Goal: Information Seeking & Learning: Find specific fact

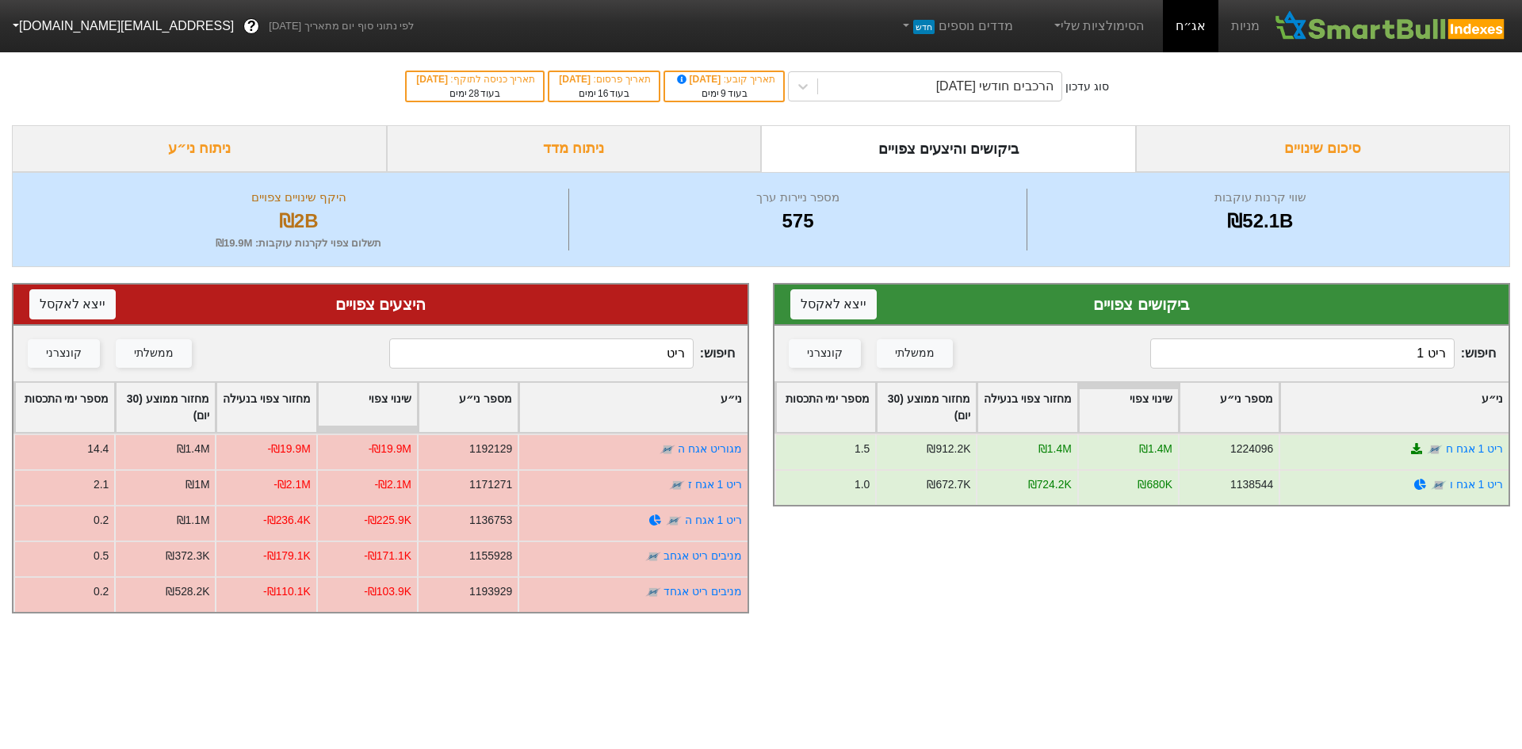
click at [1314, 357] on input "ריט 1" at bounding box center [1302, 354] width 304 height 30
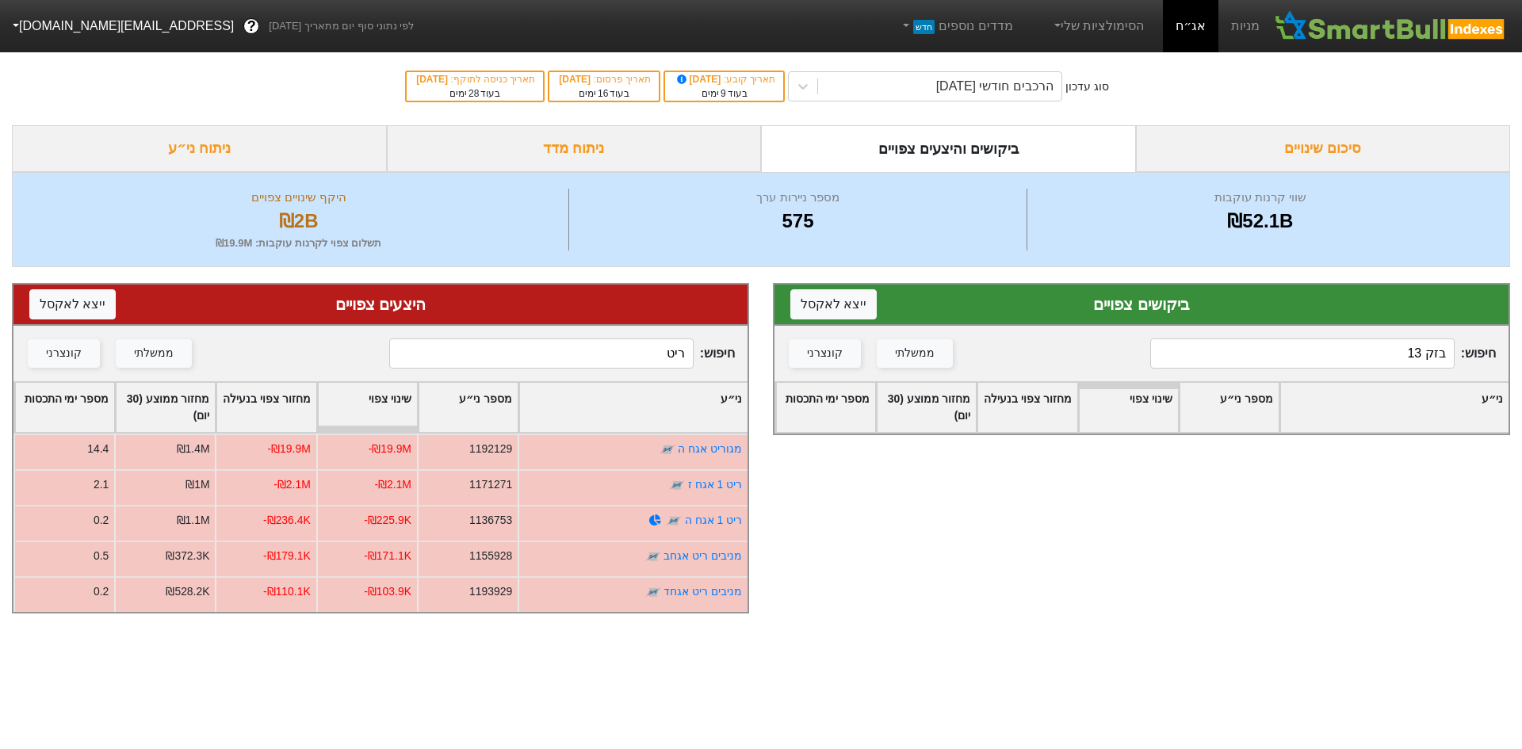
type input "בזק 13"
click at [660, 360] on input "ריט" at bounding box center [541, 354] width 304 height 30
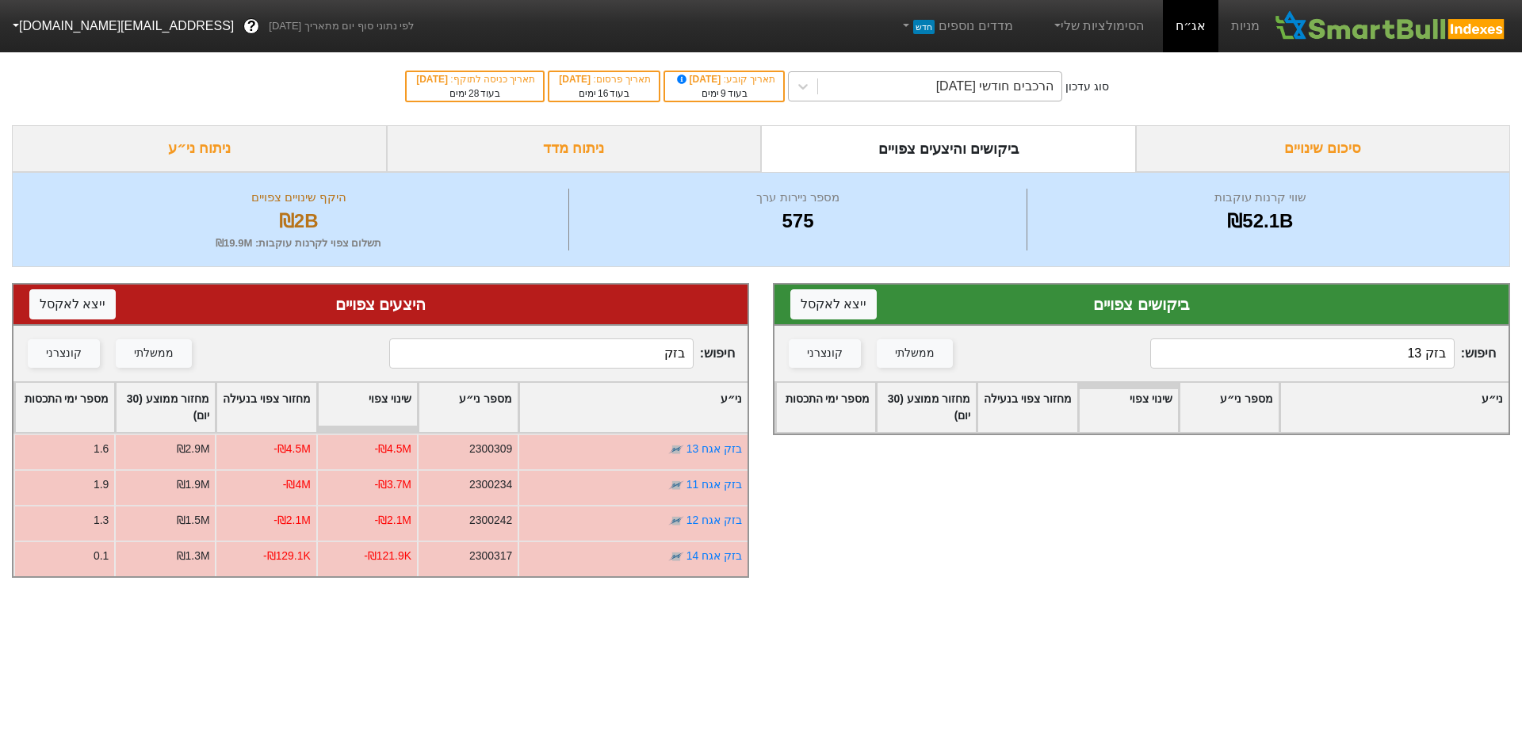
type input "בזק"
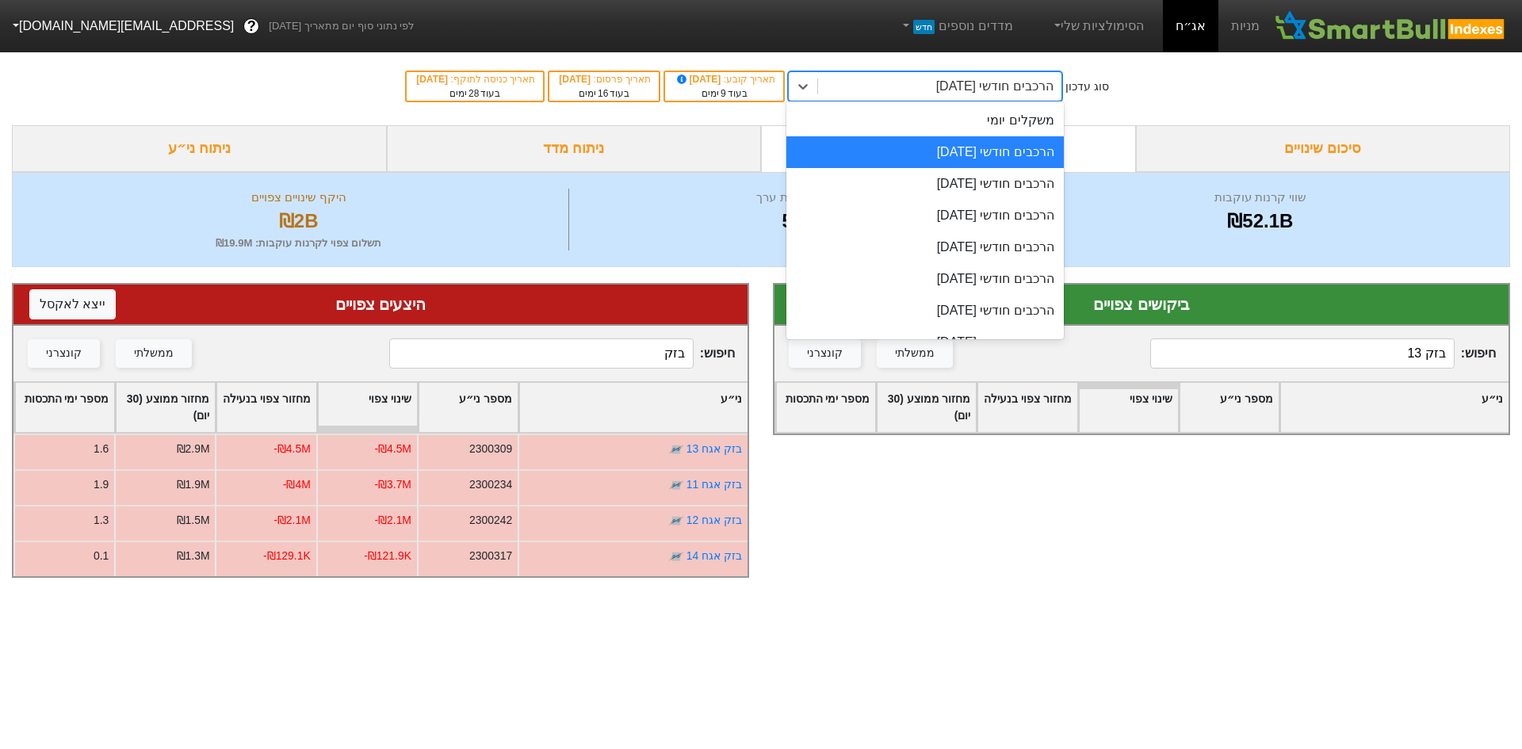
click at [976, 85] on div "הרכבים חודשי [DATE]" at bounding box center [994, 86] width 117 height 19
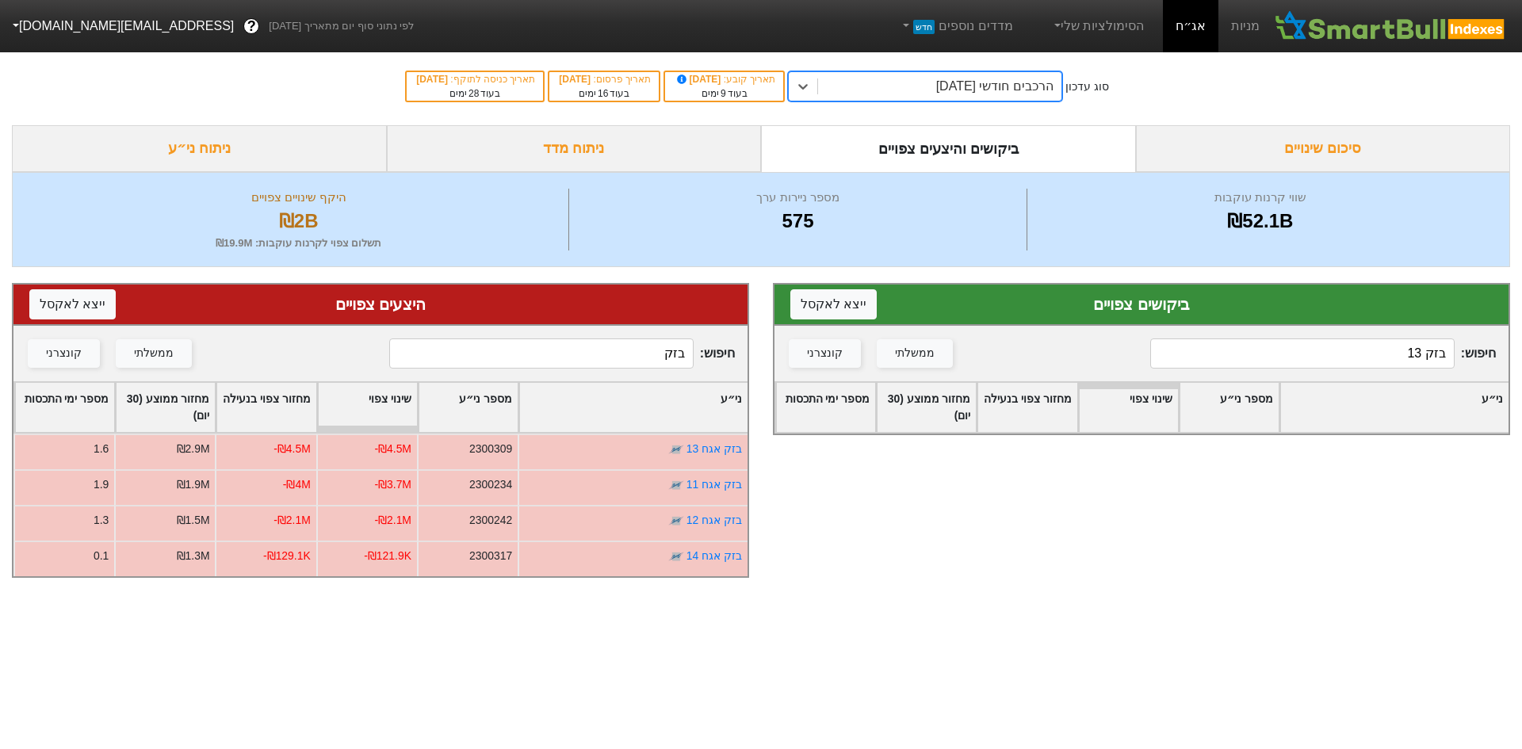
click at [976, 85] on div "הרכבים חודשי [DATE]" at bounding box center [994, 86] width 117 height 19
click at [970, 84] on div "הרכבים חודשי [DATE]" at bounding box center [994, 86] width 117 height 19
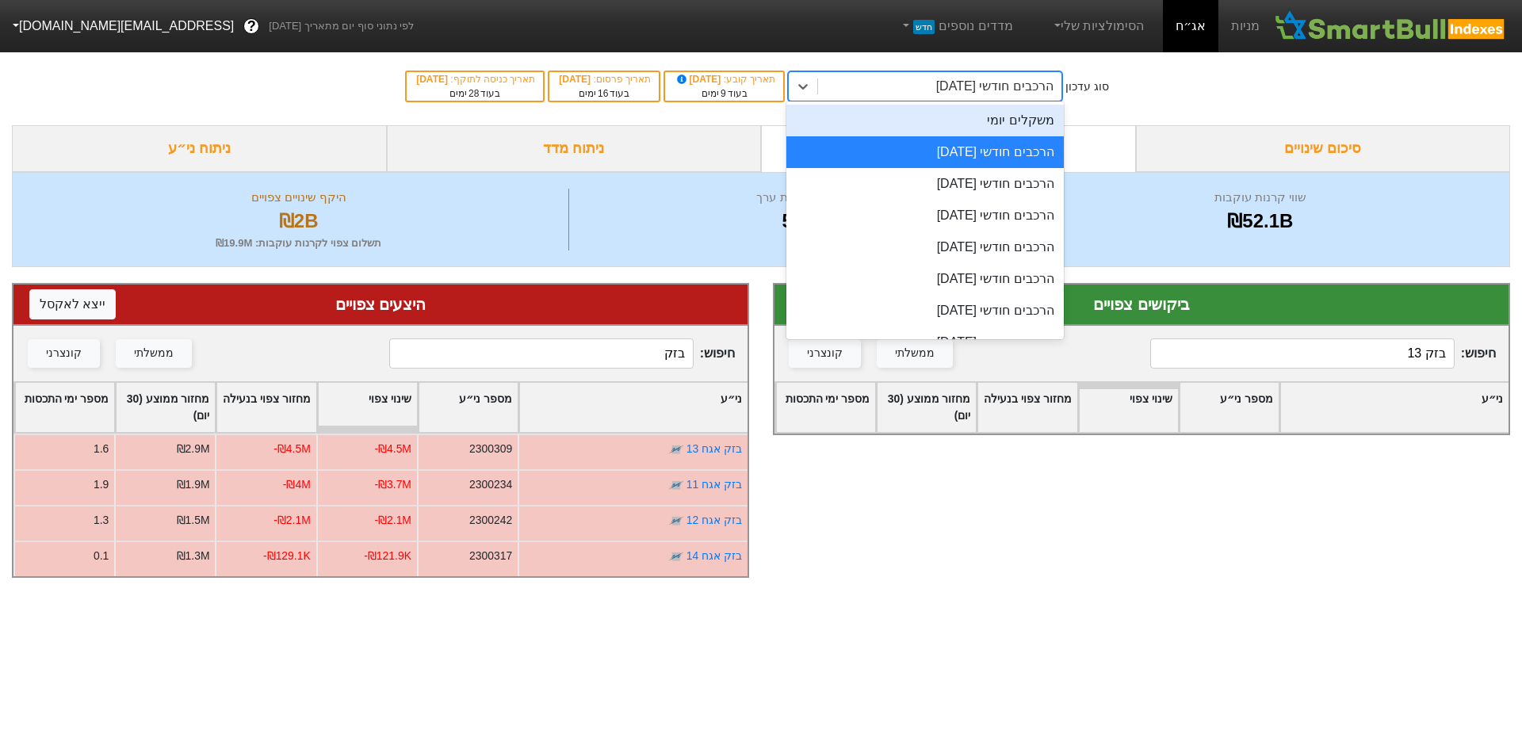
click at [1012, 125] on div "משקלים יומי" at bounding box center [924, 121] width 277 height 32
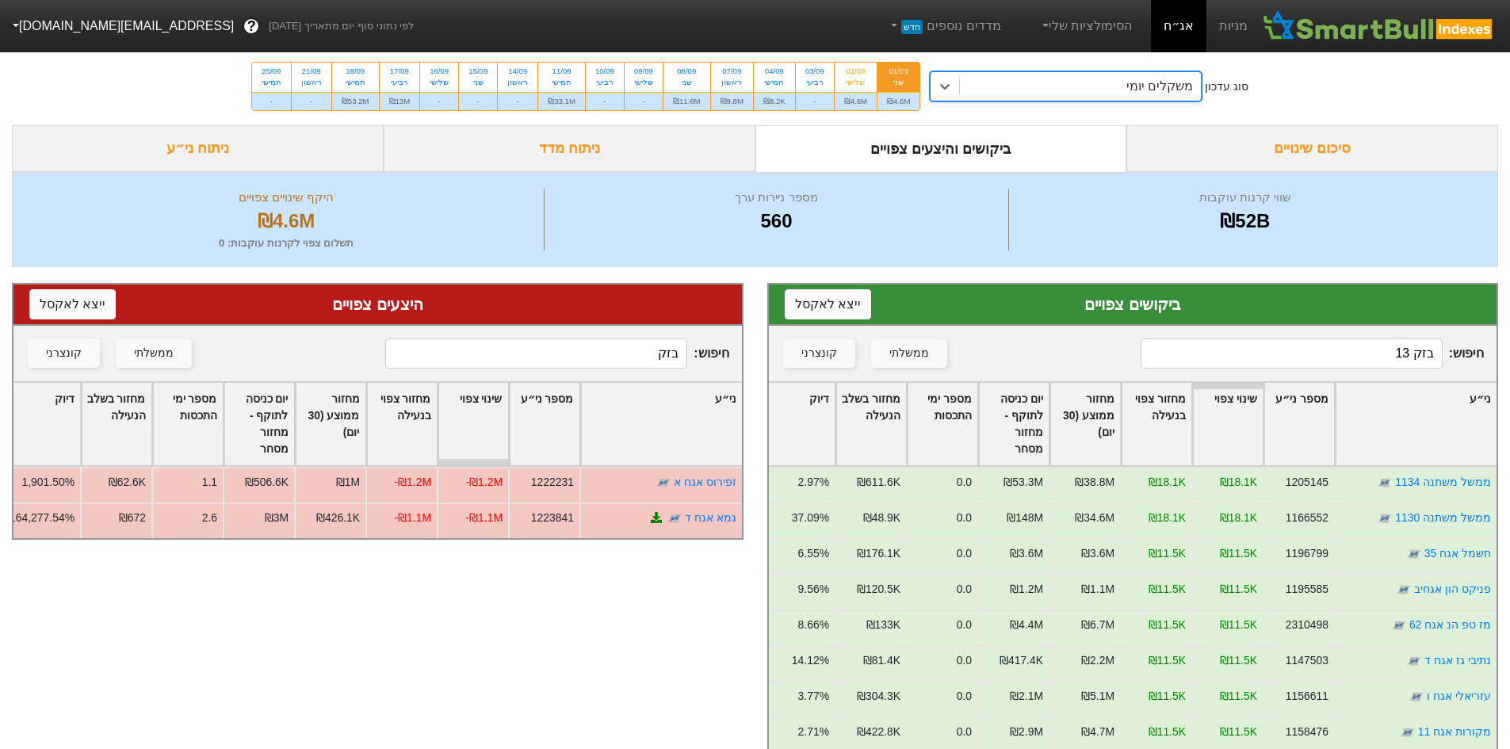
click at [1328, 346] on input "בזק 13" at bounding box center [1292, 354] width 302 height 30
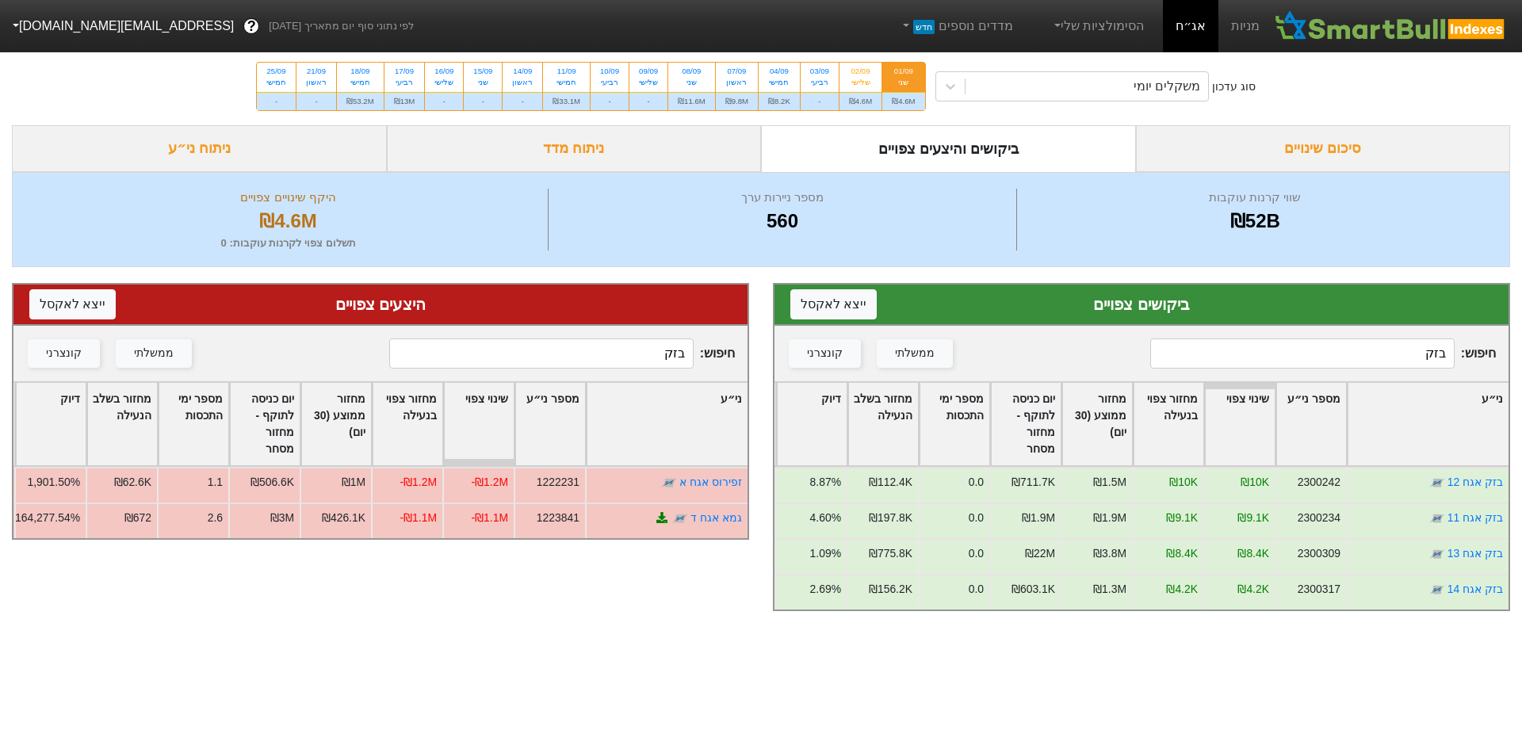
type input "בזק"
click at [658, 359] on input "בזק" at bounding box center [541, 354] width 304 height 30
type input "ב"
click at [859, 86] on div "שלישי" at bounding box center [860, 82] width 23 height 11
click at [859, 73] on input "02/09 שלישי ₪4.6M" at bounding box center [856, 68] width 10 height 10
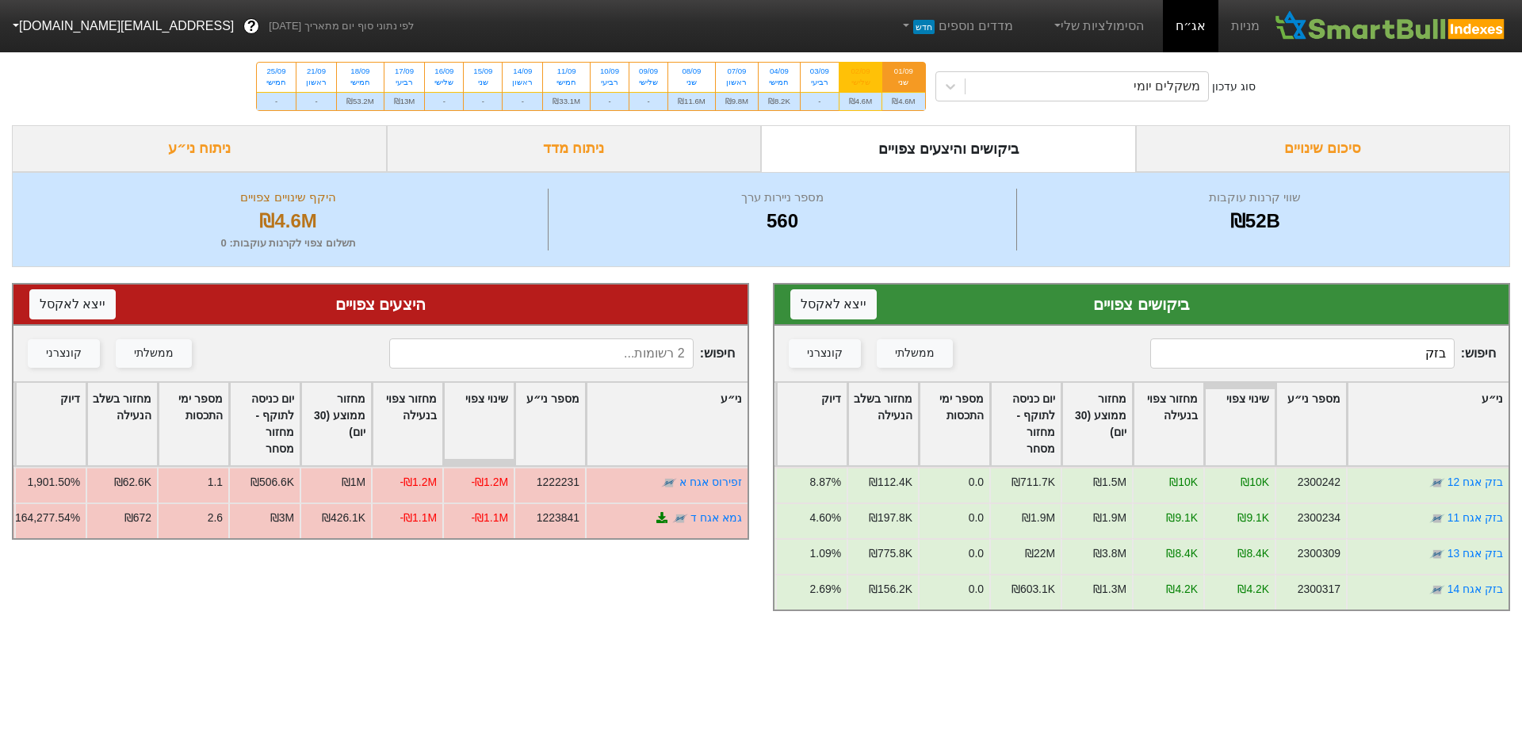
radio input "true"
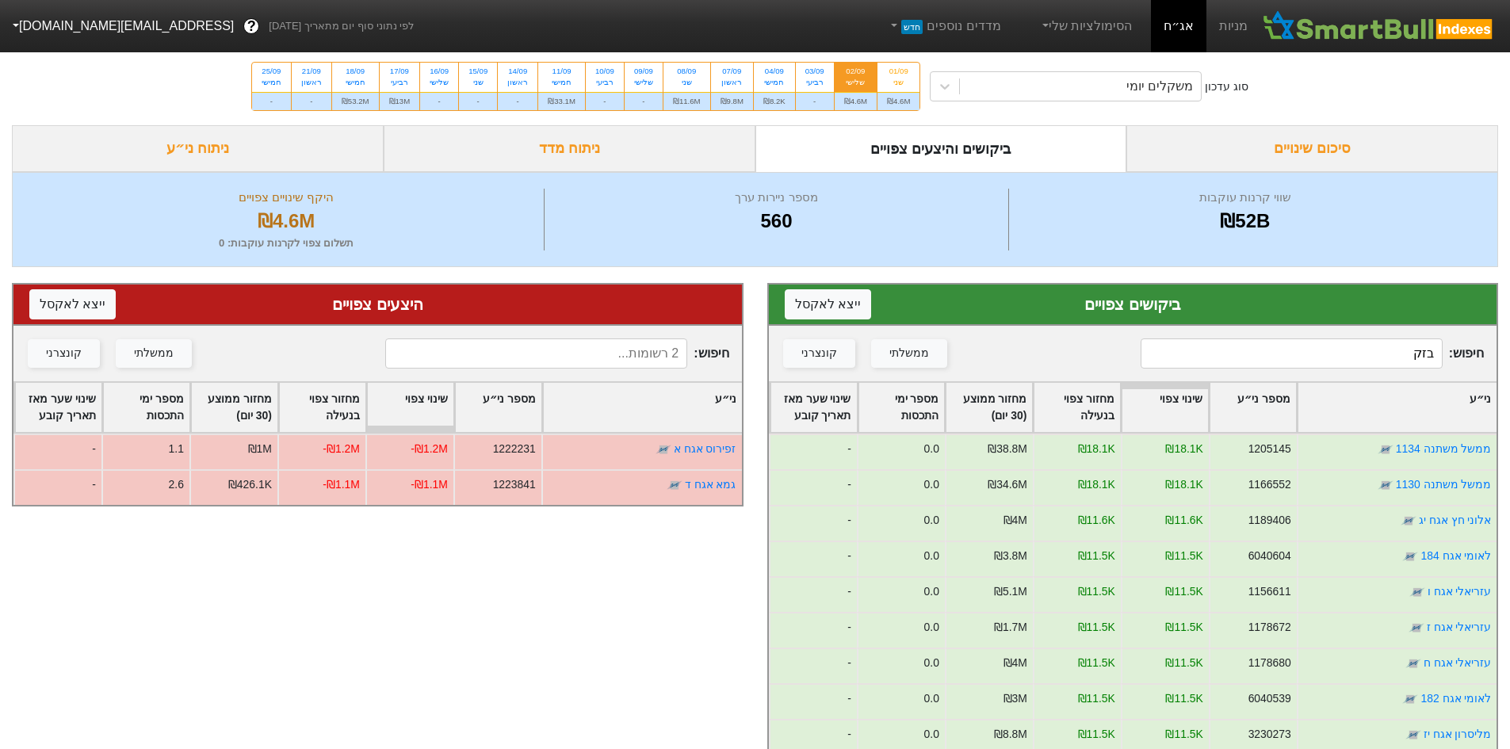
click at [1373, 353] on input "בזק" at bounding box center [1292, 354] width 302 height 30
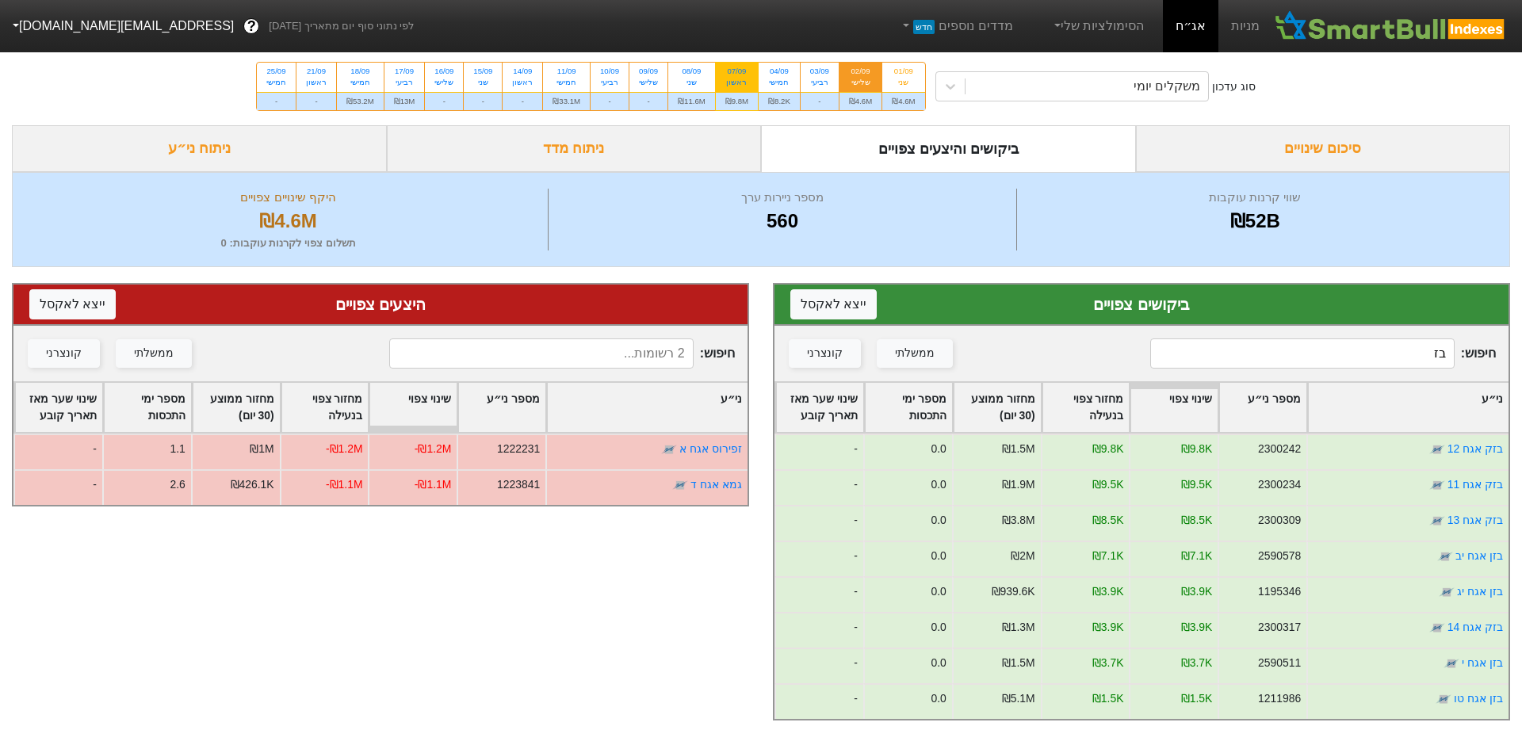
type input "בז"
click at [738, 78] on div "ראשון" at bounding box center [736, 82] width 23 height 11
click at [737, 73] on input "07/09 ראשון ₪9.8M" at bounding box center [731, 68] width 10 height 10
radio input "true"
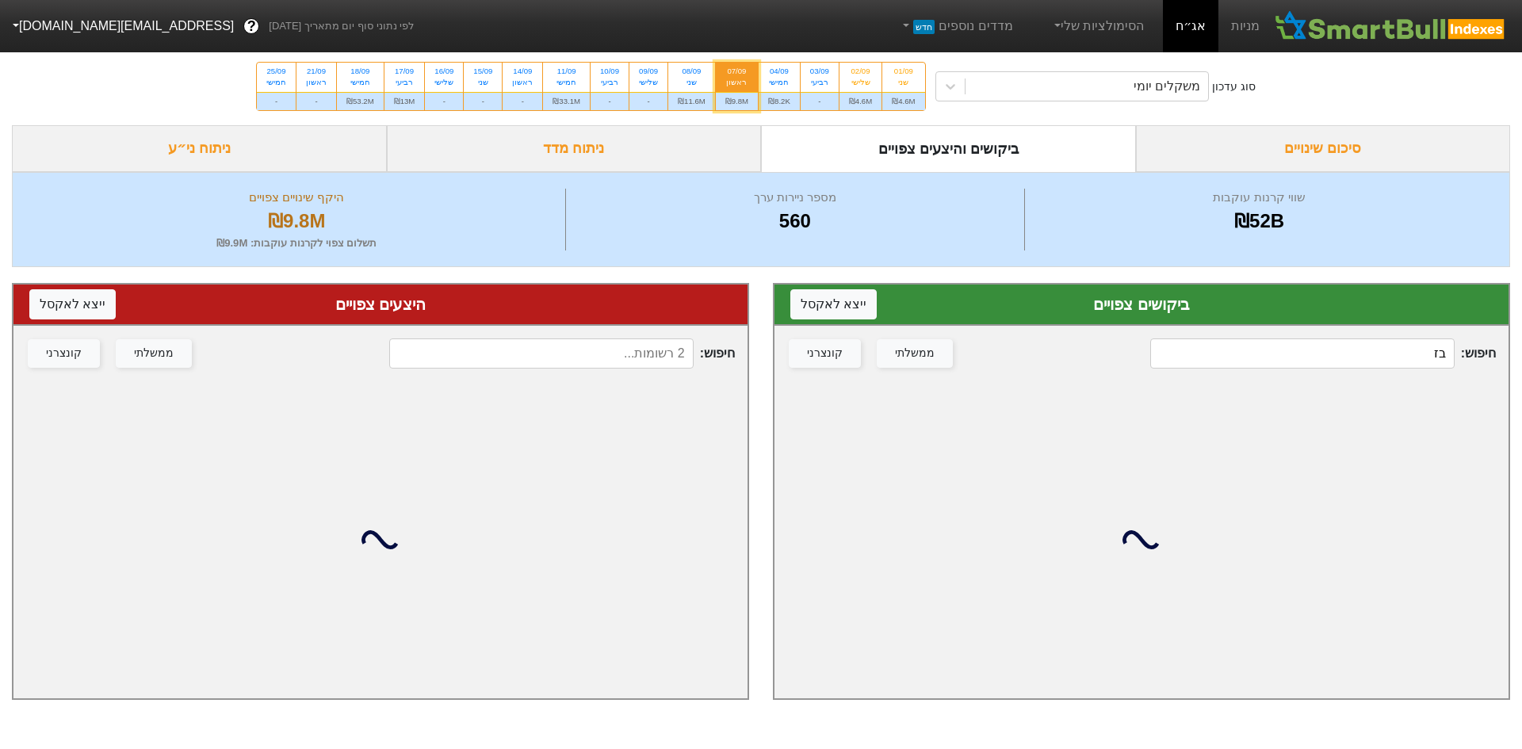
click at [1377, 342] on input "בז" at bounding box center [1302, 354] width 304 height 30
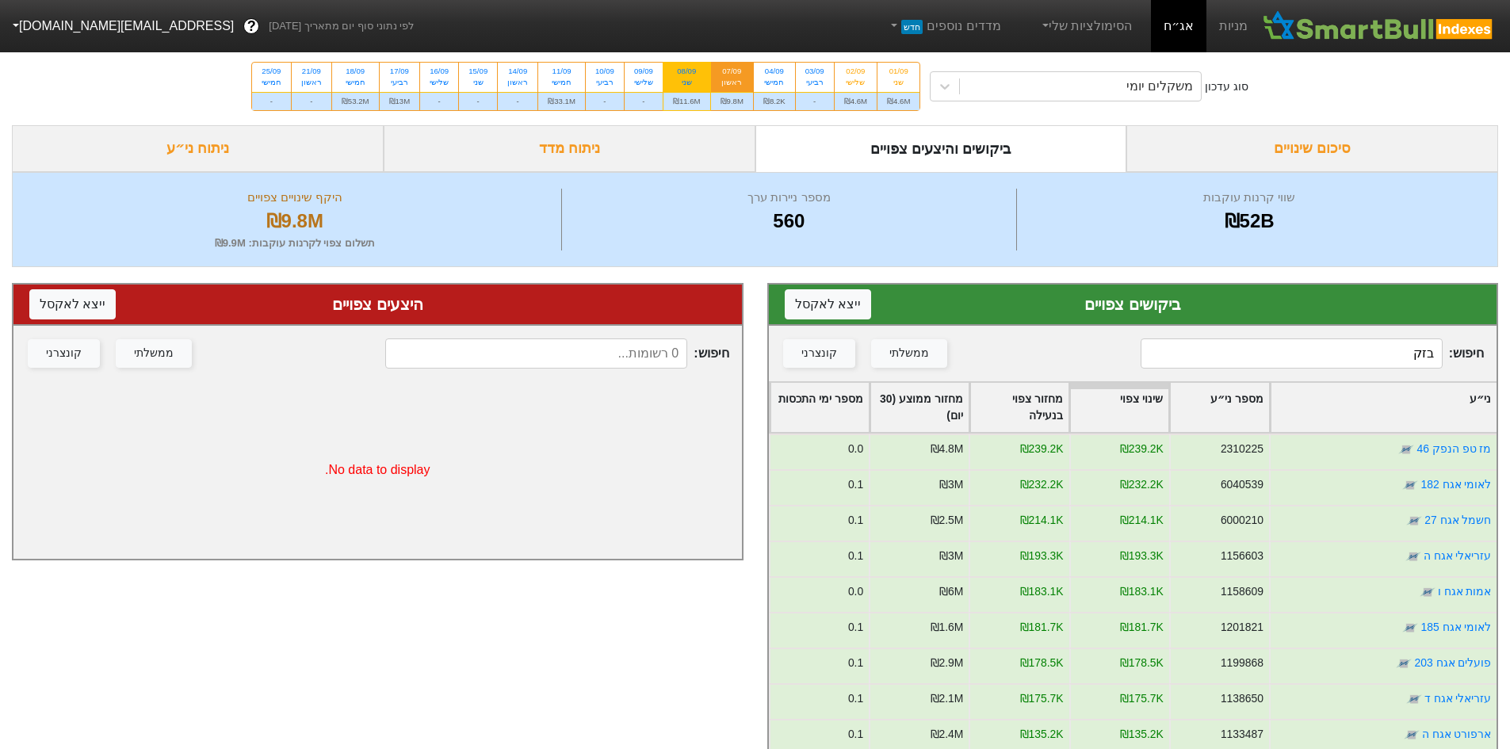
type input "בזק"
click at [697, 79] on div "שני" at bounding box center [687, 82] width 28 height 11
click at [687, 73] on input "08/09 שני ₪11.6M" at bounding box center [681, 68] width 10 height 10
radio input "true"
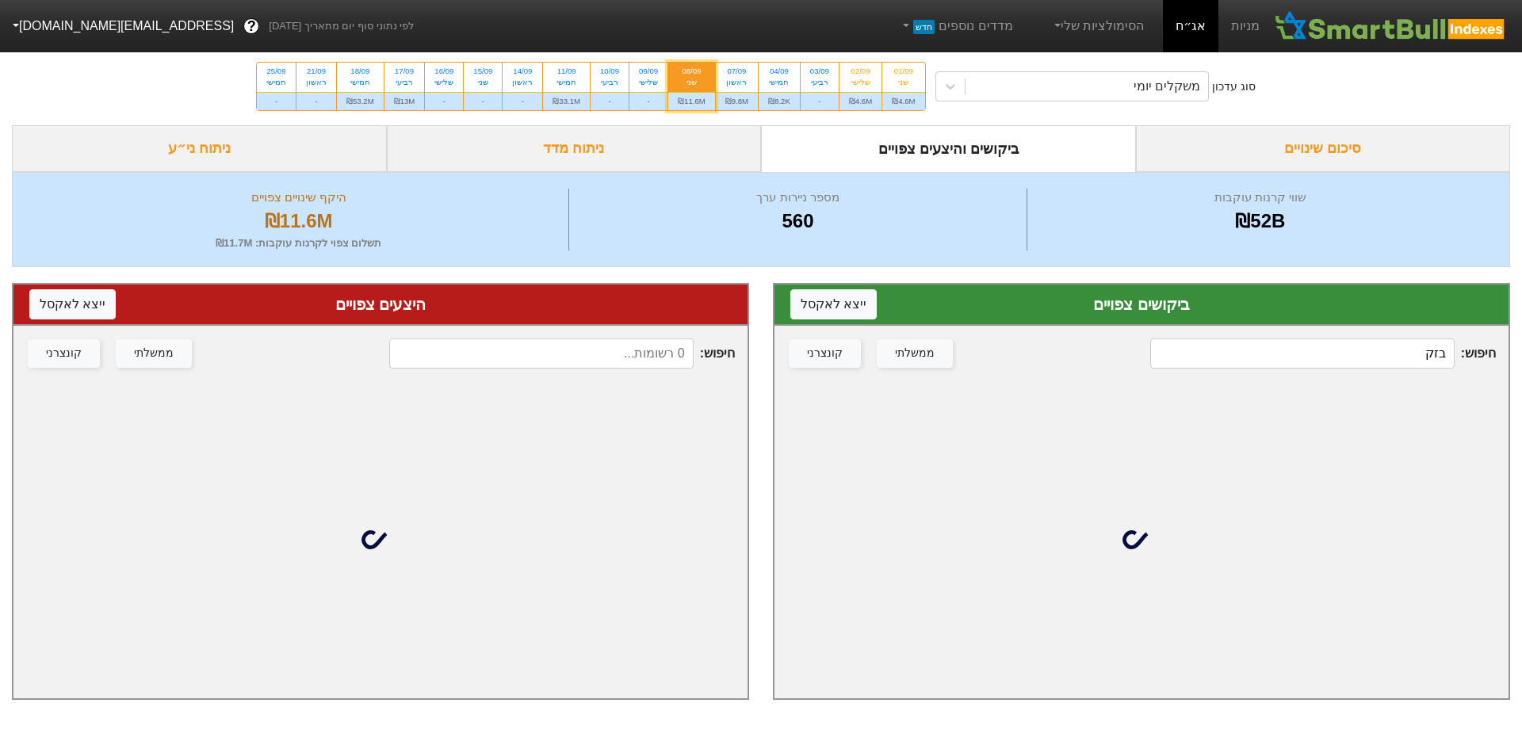
click at [1277, 353] on input "בזק" at bounding box center [1302, 354] width 304 height 30
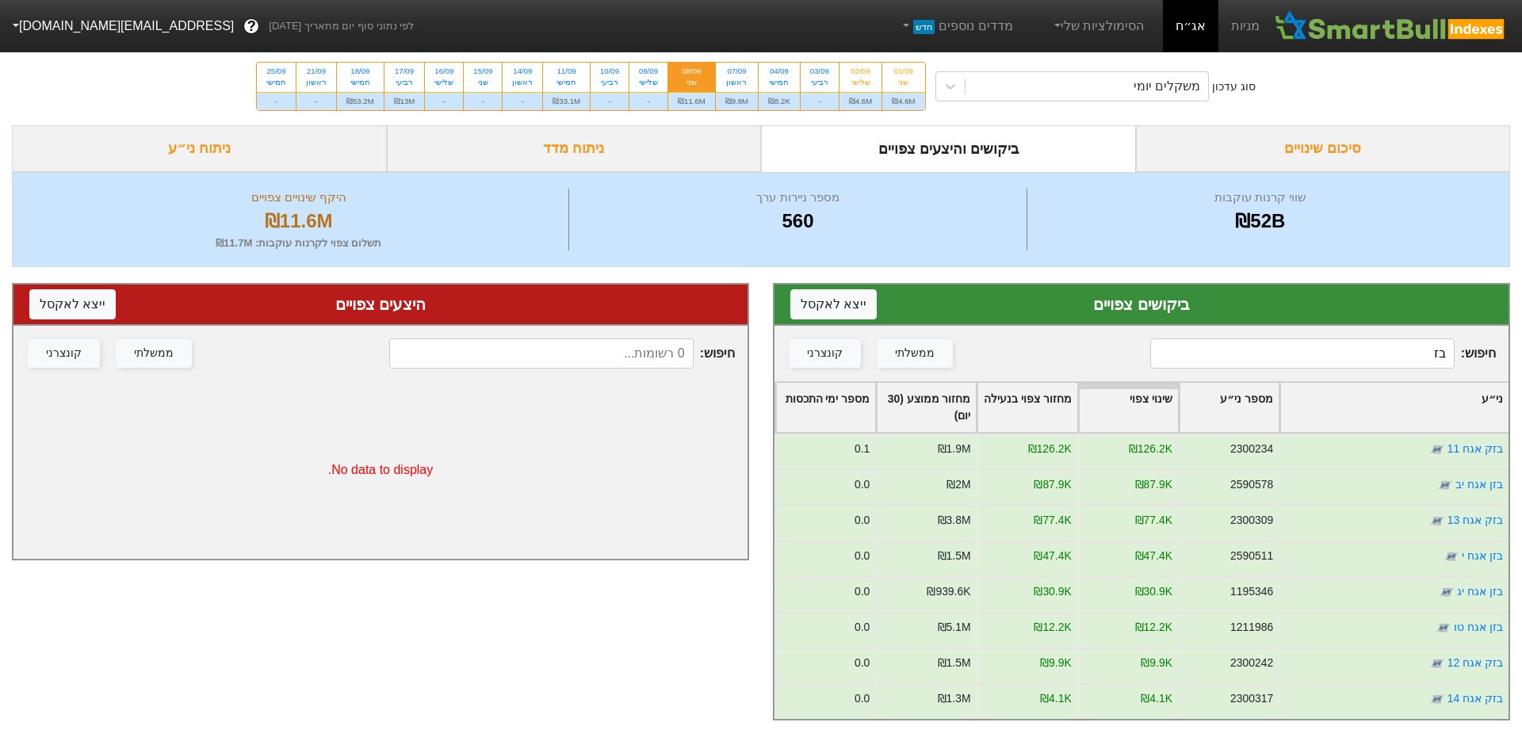
type input "בזק"
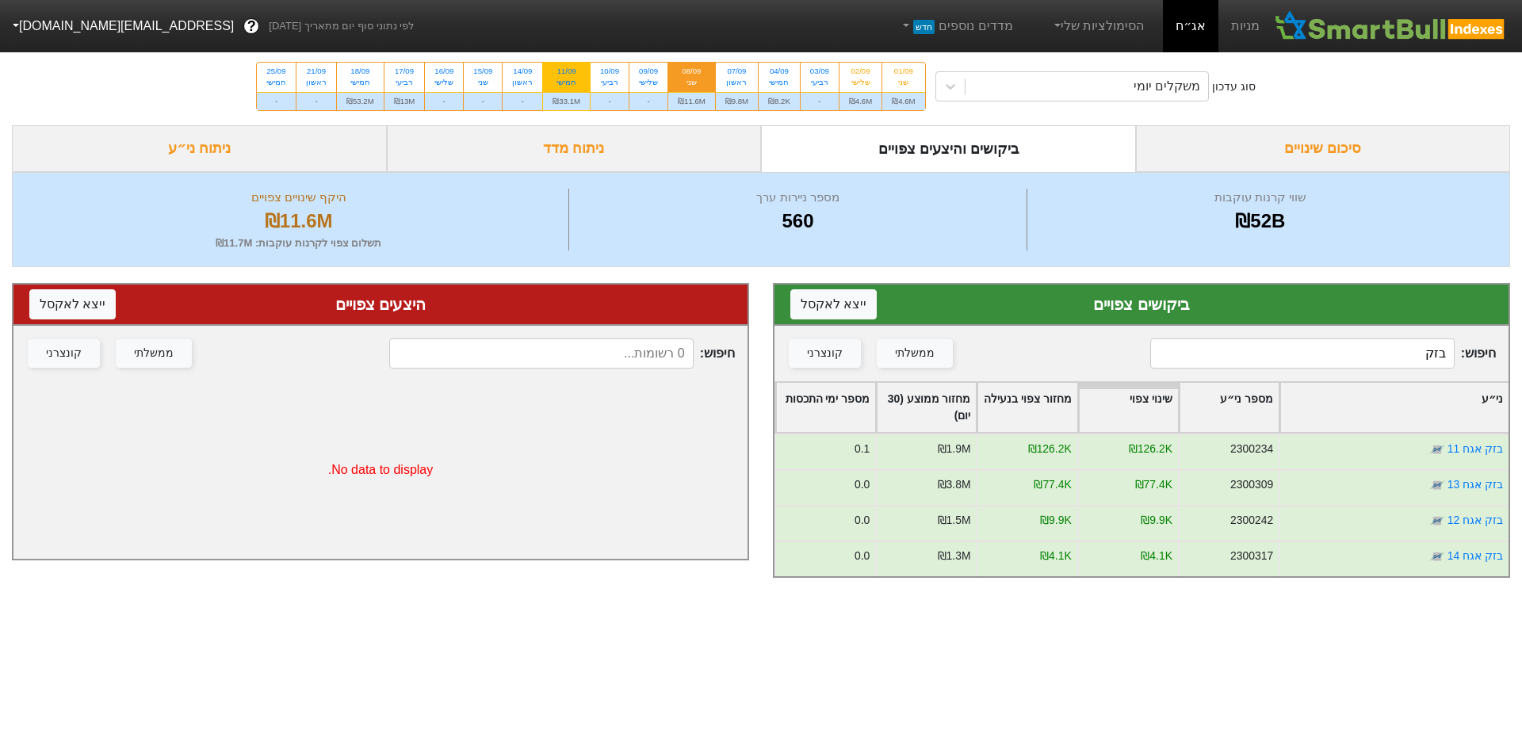
click at [563, 75] on div "11/09" at bounding box center [567, 71] width 28 height 11
click at [563, 73] on input "11/09 חמישי ₪33.1M" at bounding box center [562, 68] width 10 height 10
radio input "true"
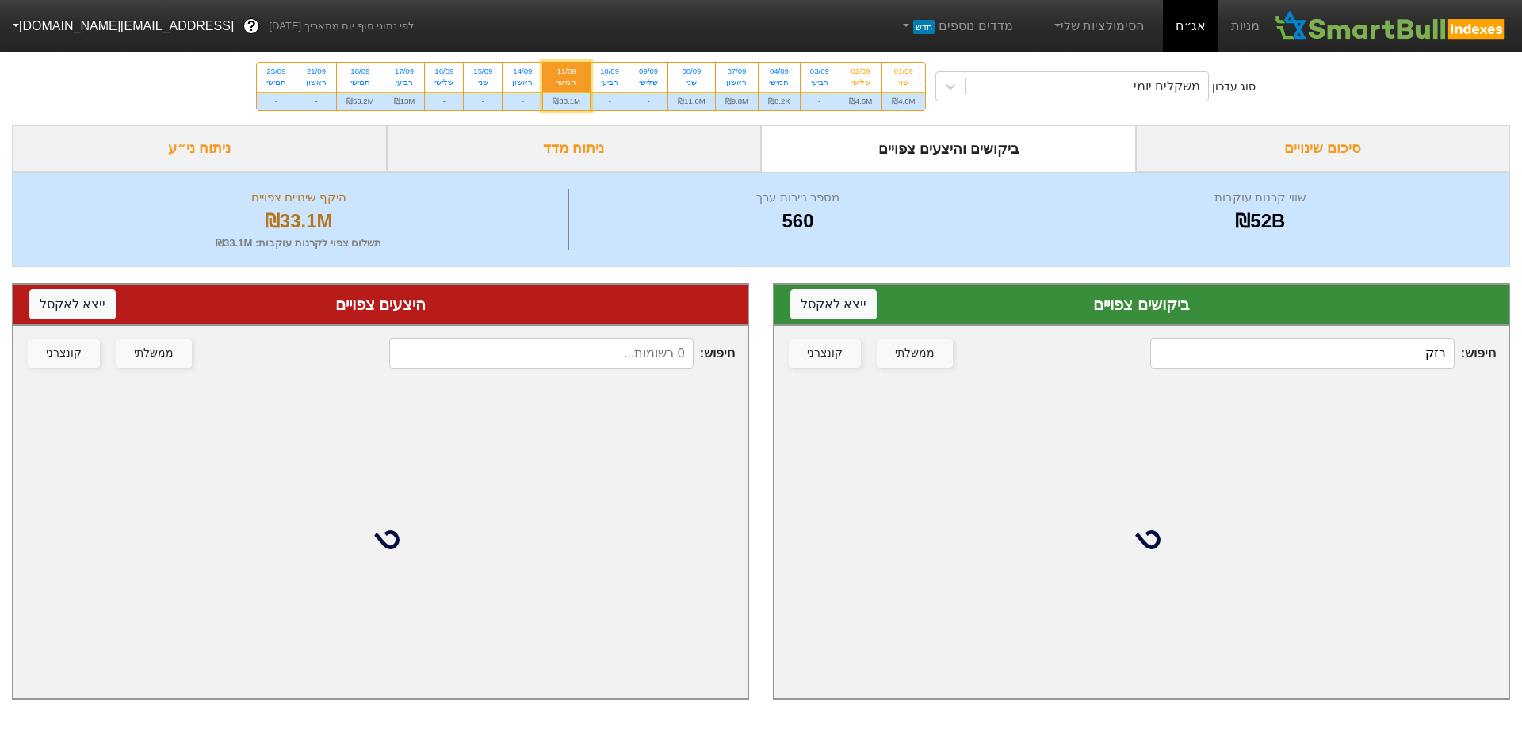
click at [1357, 360] on input "בזק" at bounding box center [1302, 354] width 304 height 30
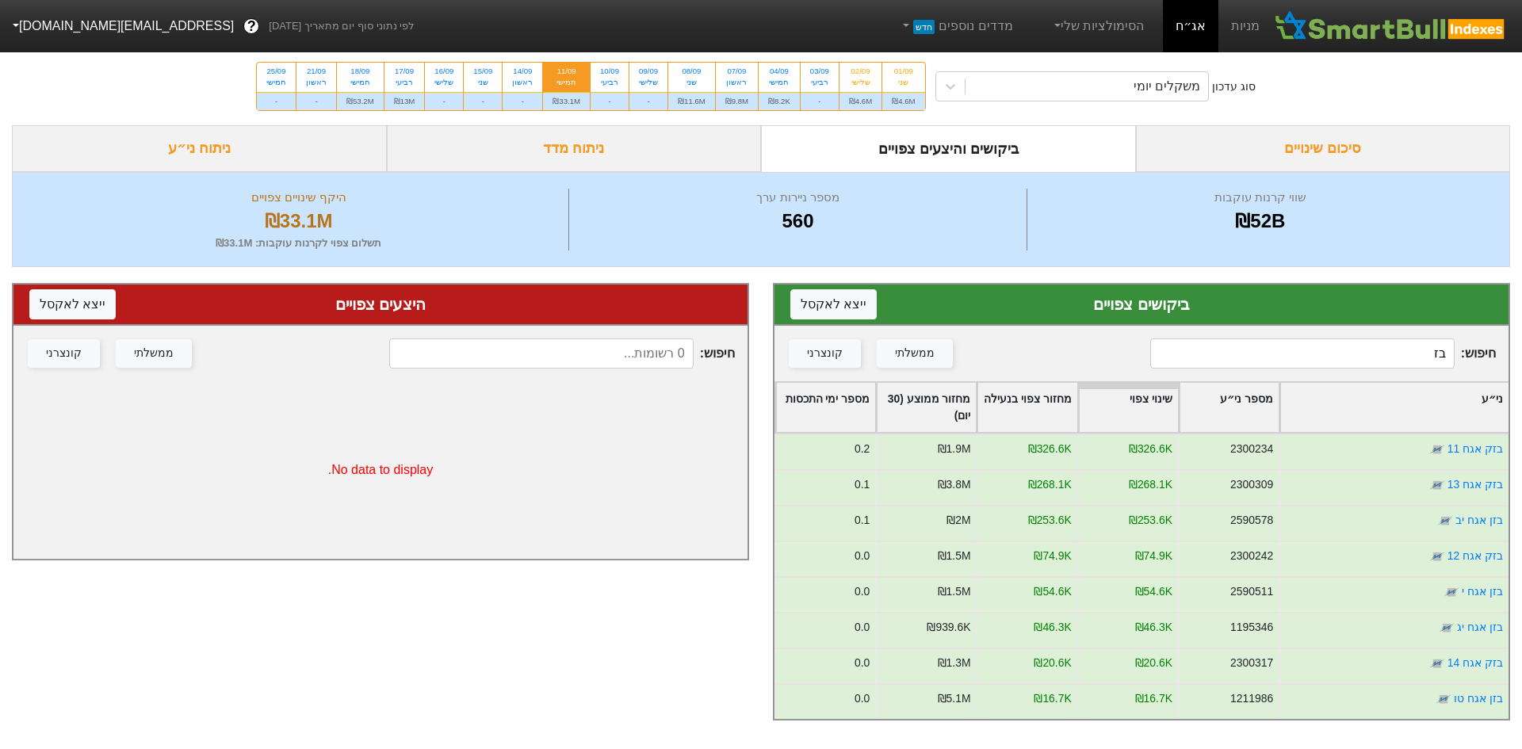
type input "בזק"
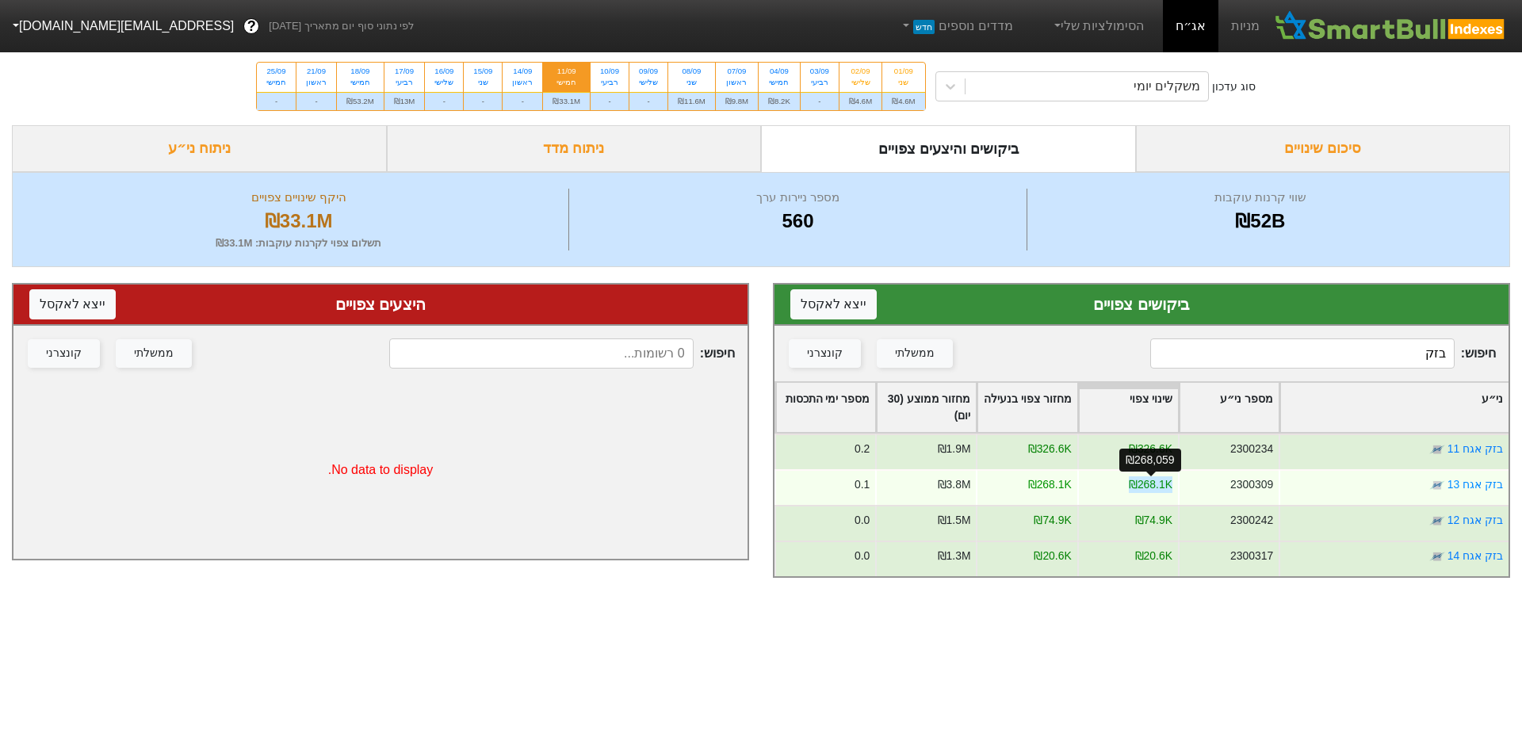
drag, startPoint x: 1135, startPoint y: 478, endPoint x: 1170, endPoint y: 483, distance: 35.2
click at [1170, 483] on div "₪268.1K" at bounding box center [1151, 484] width 44 height 17
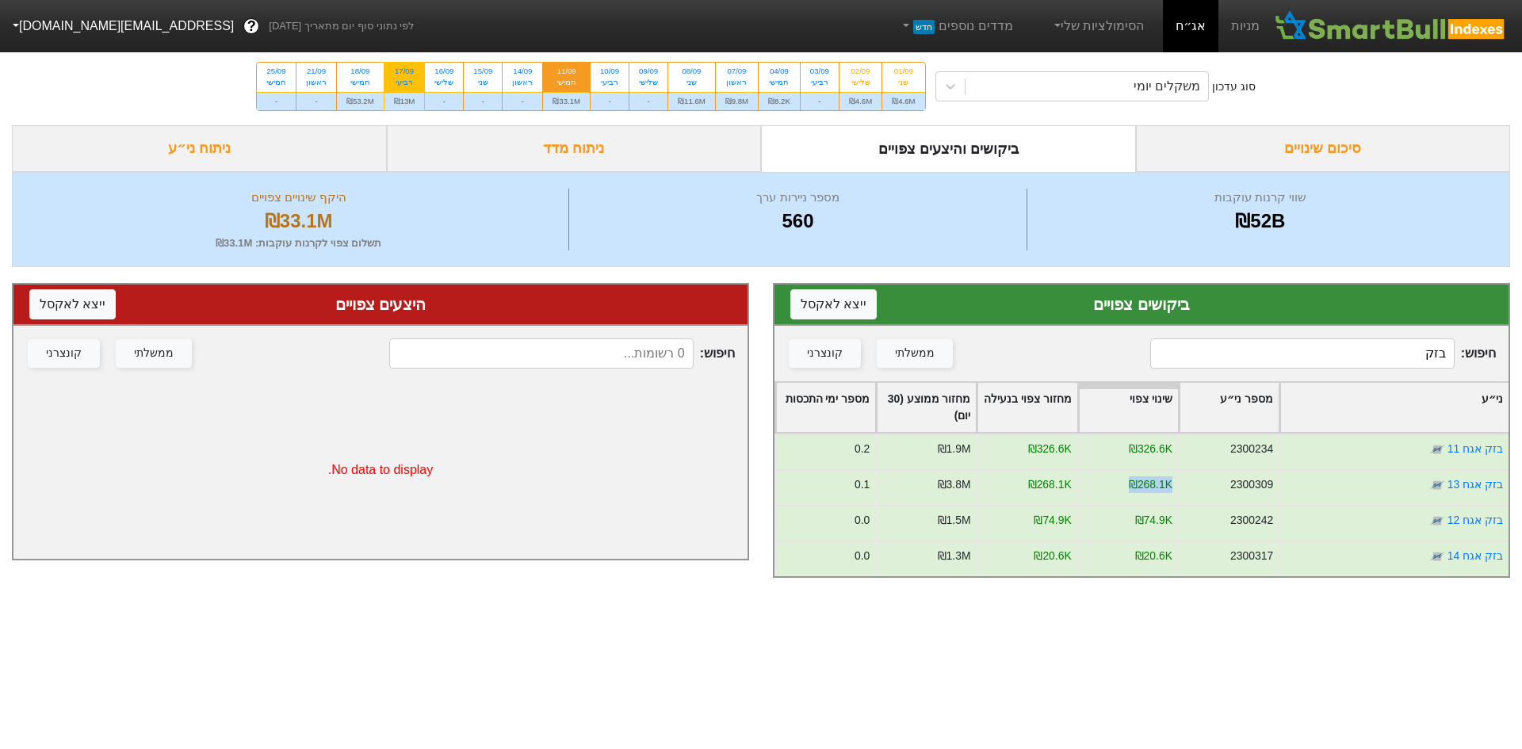
click at [408, 71] on div "17/09" at bounding box center [404, 71] width 21 height 11
click at [404, 71] on input "17/09 רביעי ₪13M" at bounding box center [399, 68] width 10 height 10
radio input "true"
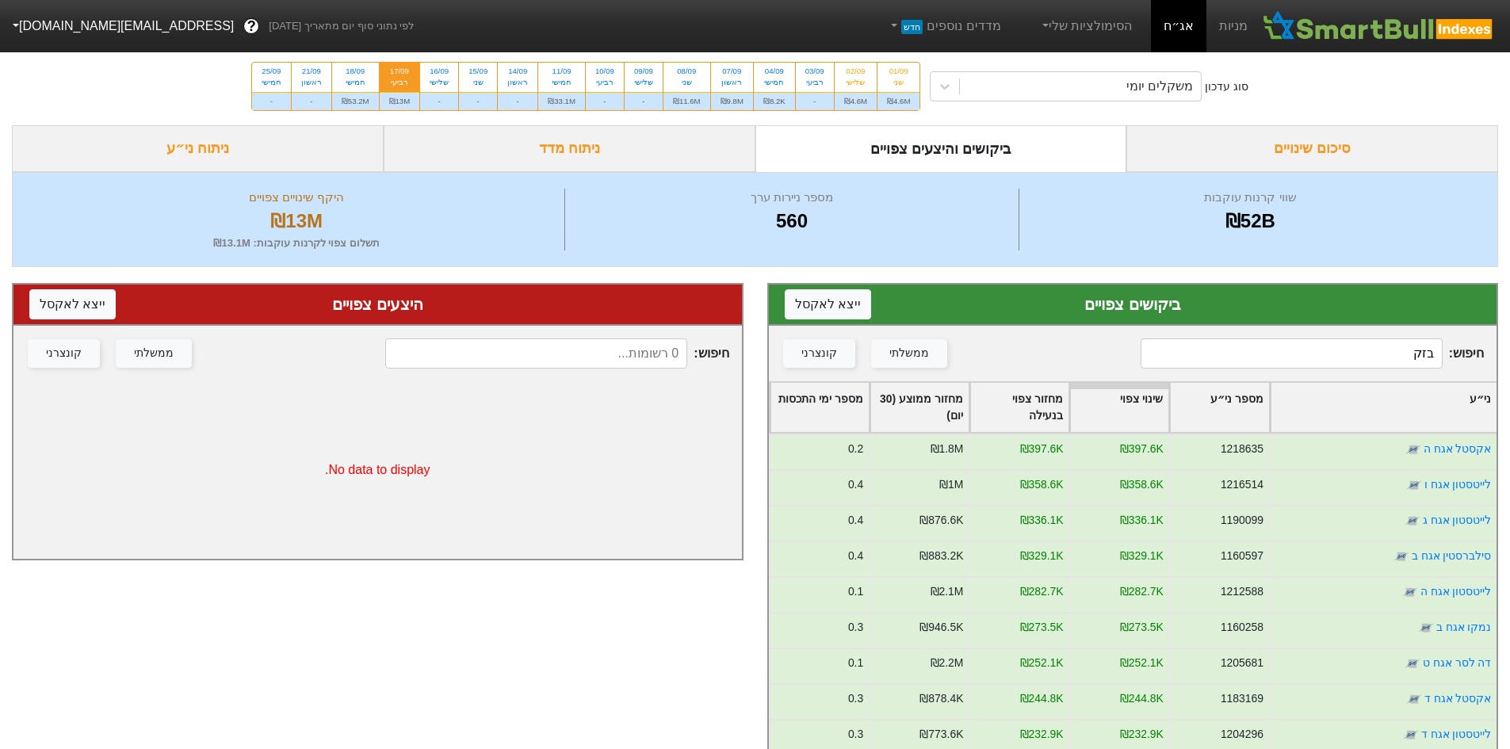
click at [1398, 362] on input "בזק" at bounding box center [1292, 354] width 302 height 30
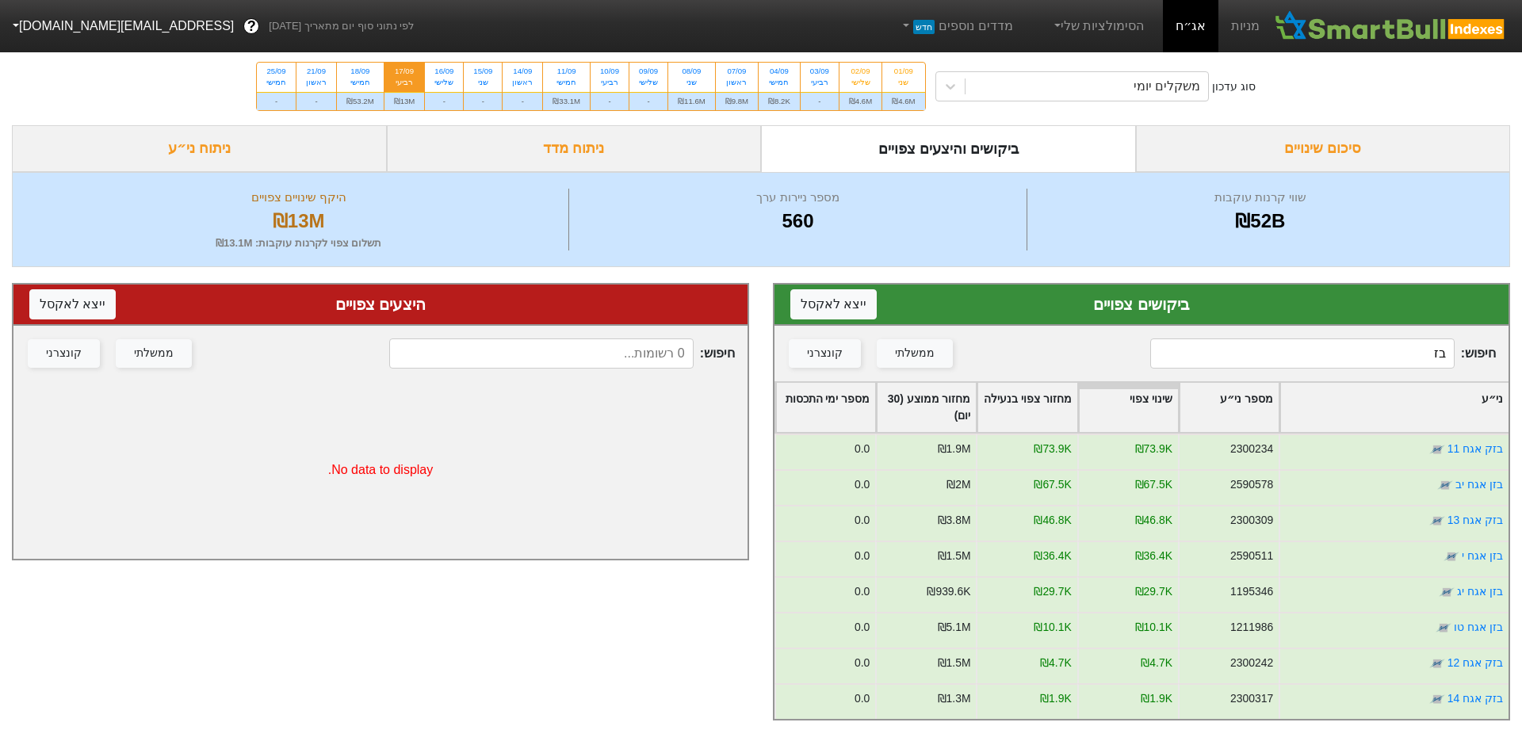
type input "בזק"
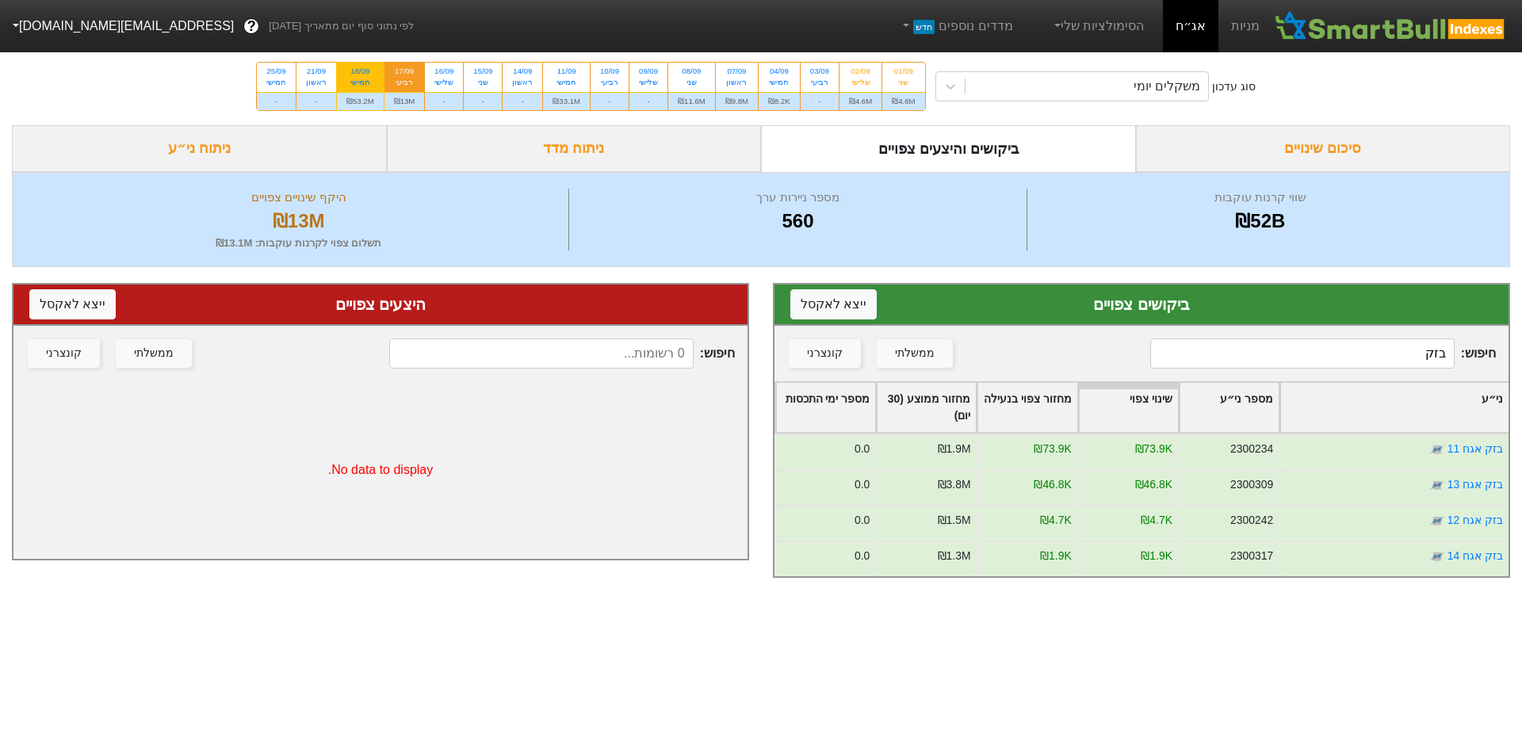
click at [353, 75] on div "18/09" at bounding box center [360, 71] width 28 height 11
click at [353, 73] on input "18/09 חמישי ₪53.2M" at bounding box center [355, 68] width 10 height 10
radio input "true"
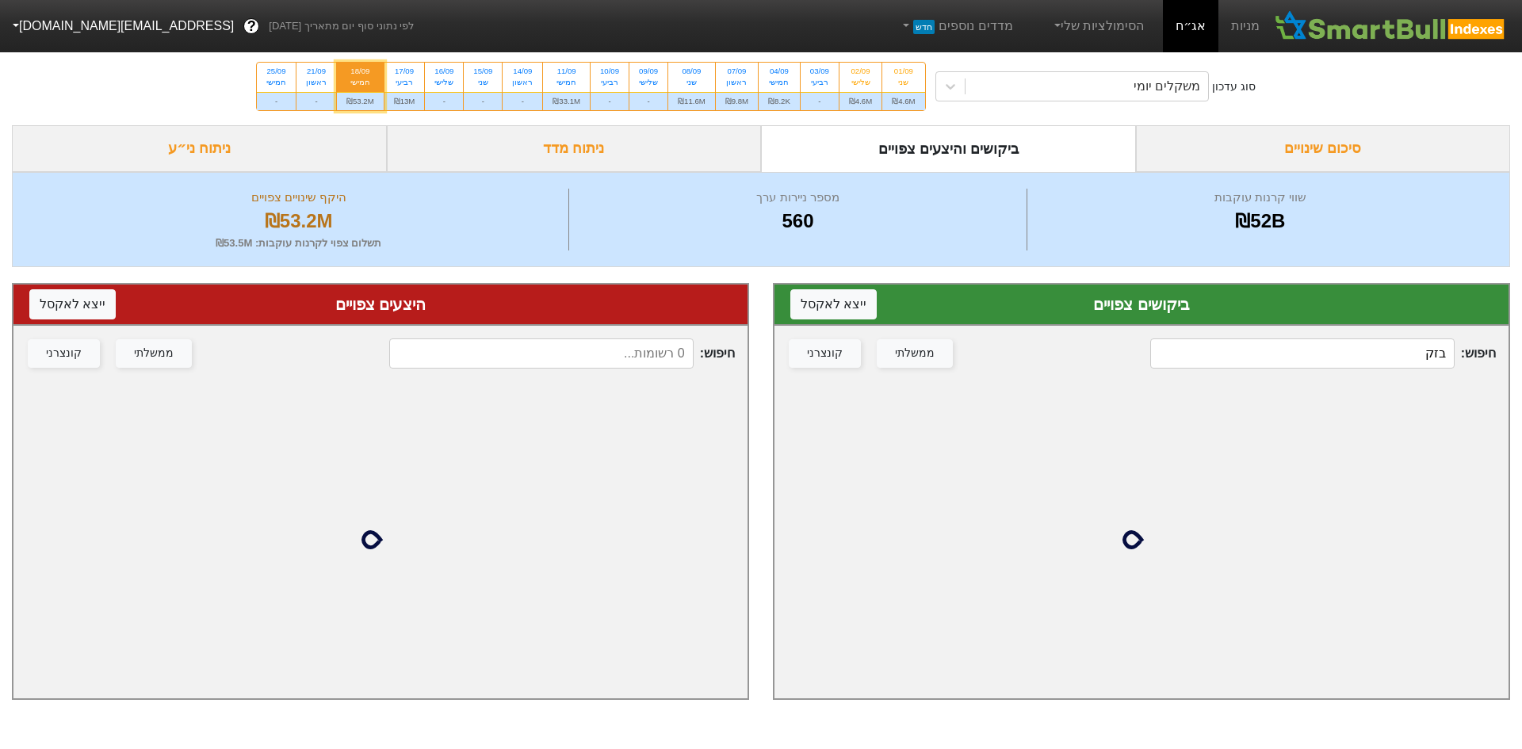
click at [1411, 361] on input "בזק" at bounding box center [1302, 354] width 304 height 30
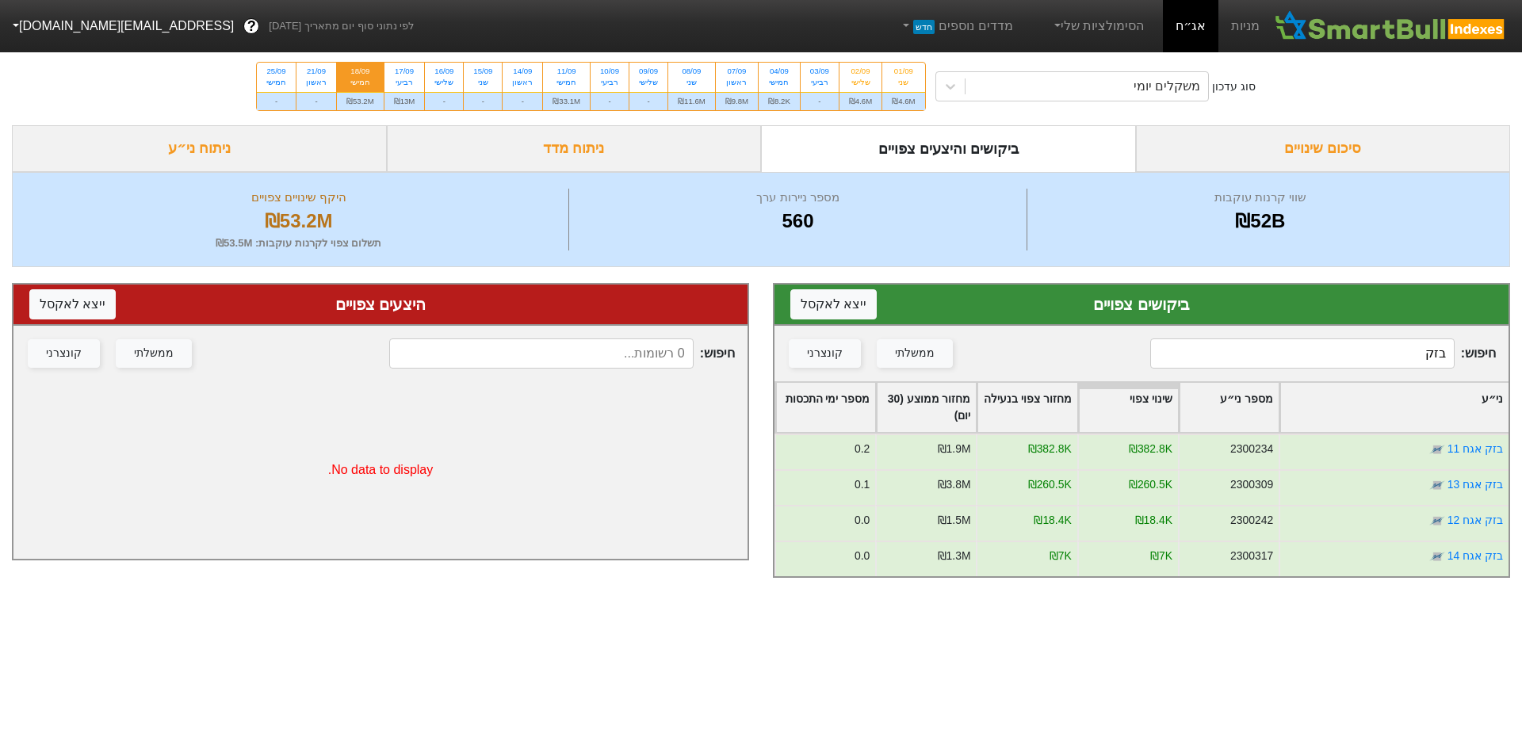
click at [1347, 344] on input "בזק" at bounding box center [1302, 354] width 304 height 30
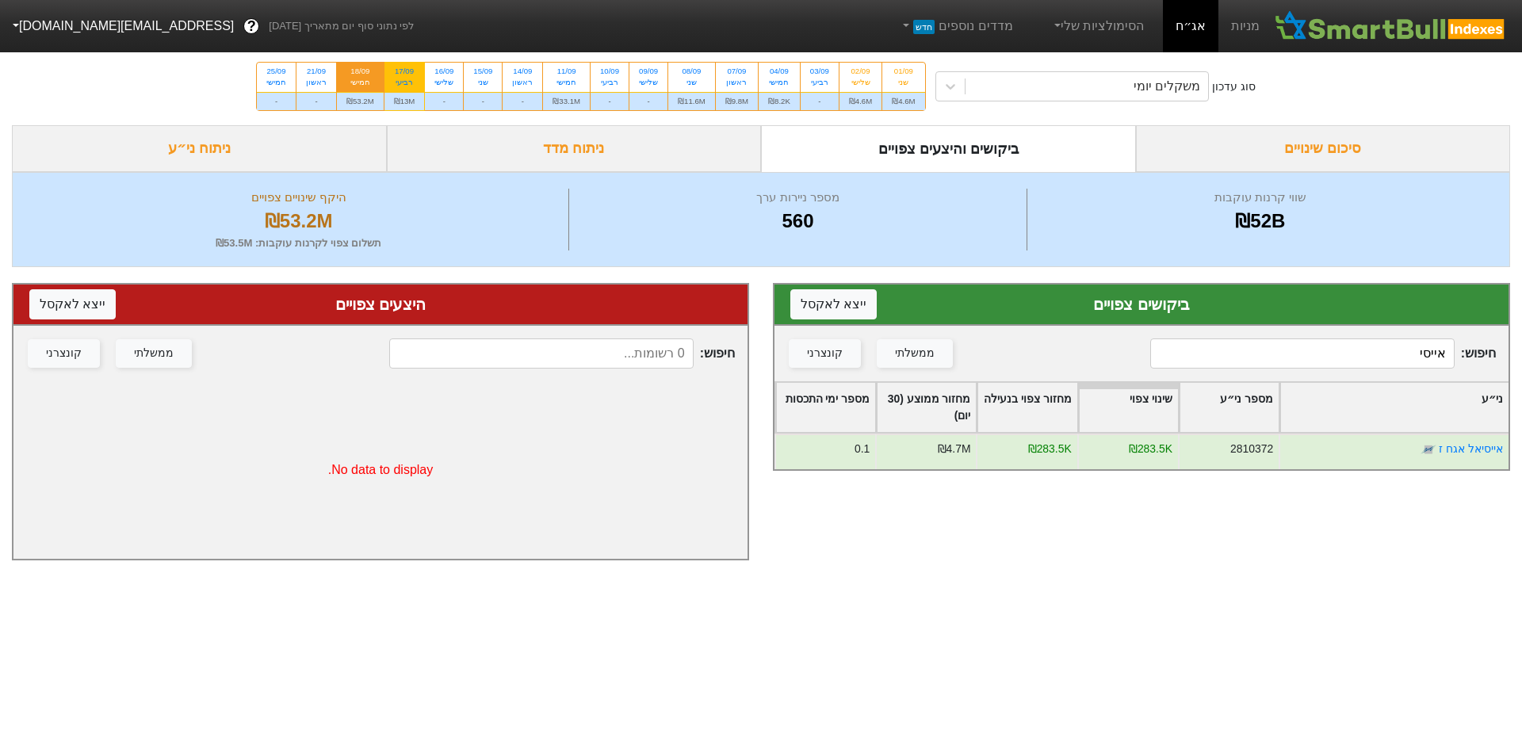
type input "אייסי"
click at [399, 73] on div "17/09" at bounding box center [404, 71] width 21 height 11
click at [399, 73] on input "17/09 רביעי ₪13M" at bounding box center [399, 68] width 10 height 10
radio input "true"
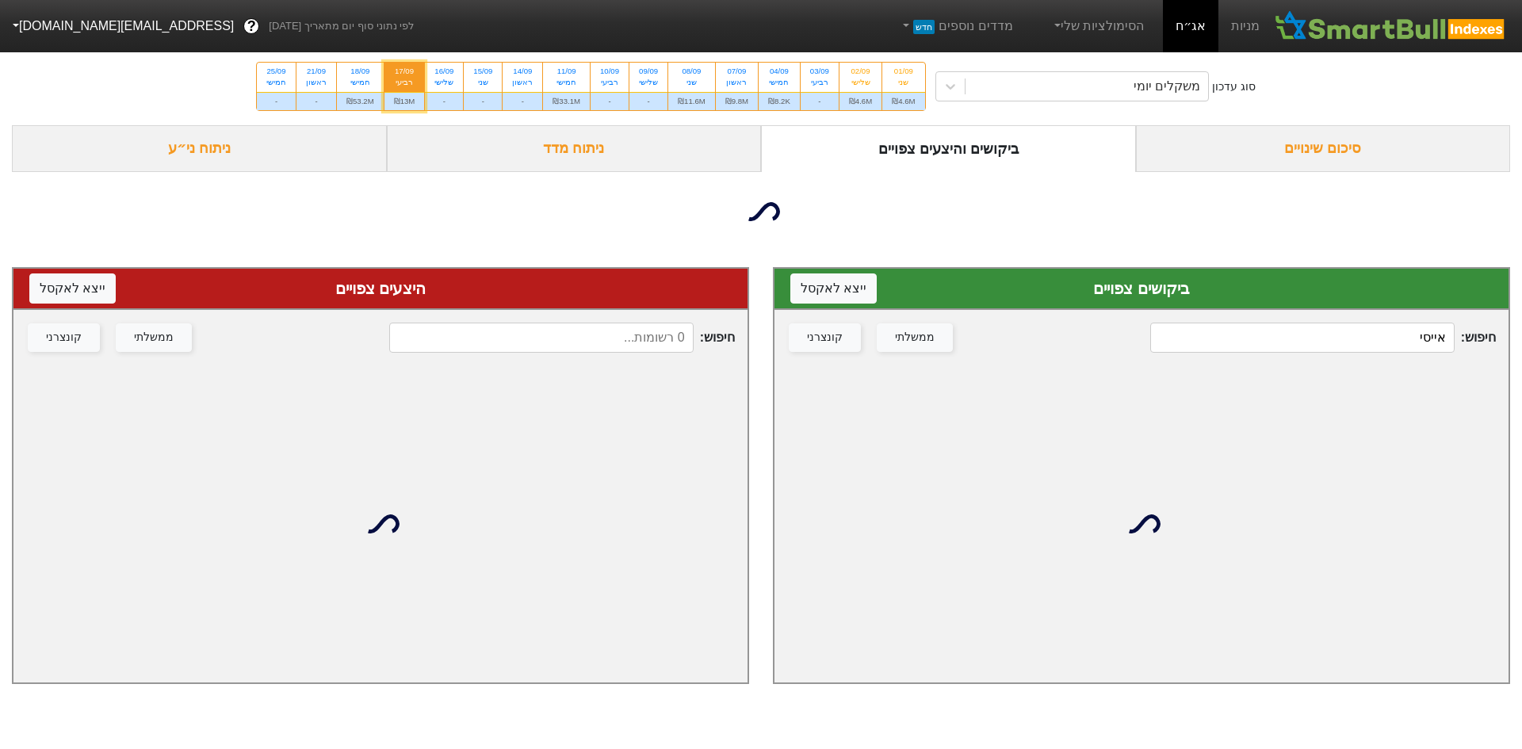
click at [1403, 344] on input "אייסי" at bounding box center [1302, 338] width 304 height 30
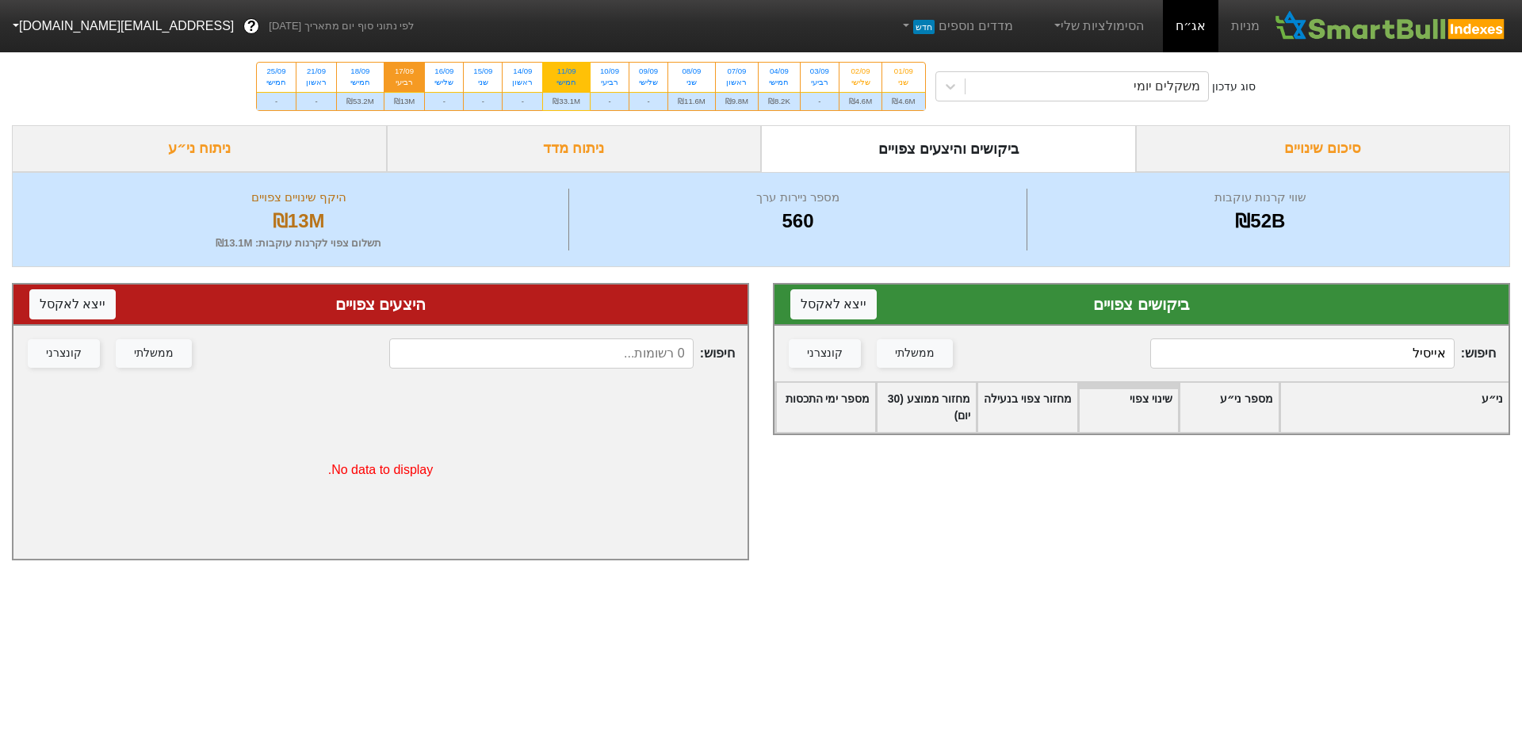
type input "אייסיל"
click at [580, 76] on div "01/09 שני ₪4.6M 02/09 שלישי ₪4.6M 03/09 רביעי - 04/09 חמישי ₪8.2K 07/09 ראשון ₪…" at bounding box center [591, 86] width 669 height 48
click at [579, 75] on div "11/09" at bounding box center [567, 71] width 28 height 11
click at [567, 73] on input "11/09 חמישי ₪33.1M" at bounding box center [562, 68] width 10 height 10
radio input "true"
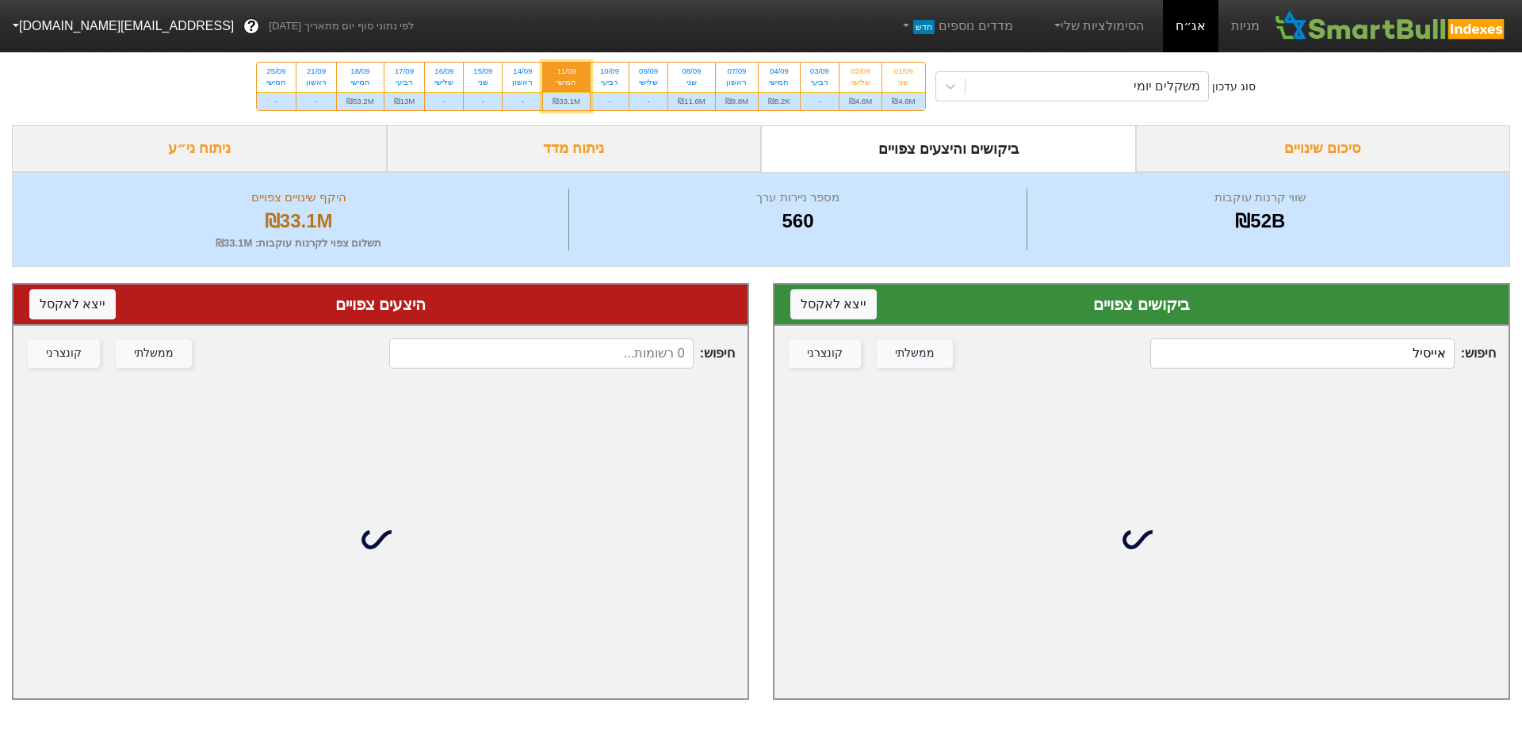
click at [1246, 346] on input "אייסיל" at bounding box center [1302, 354] width 304 height 30
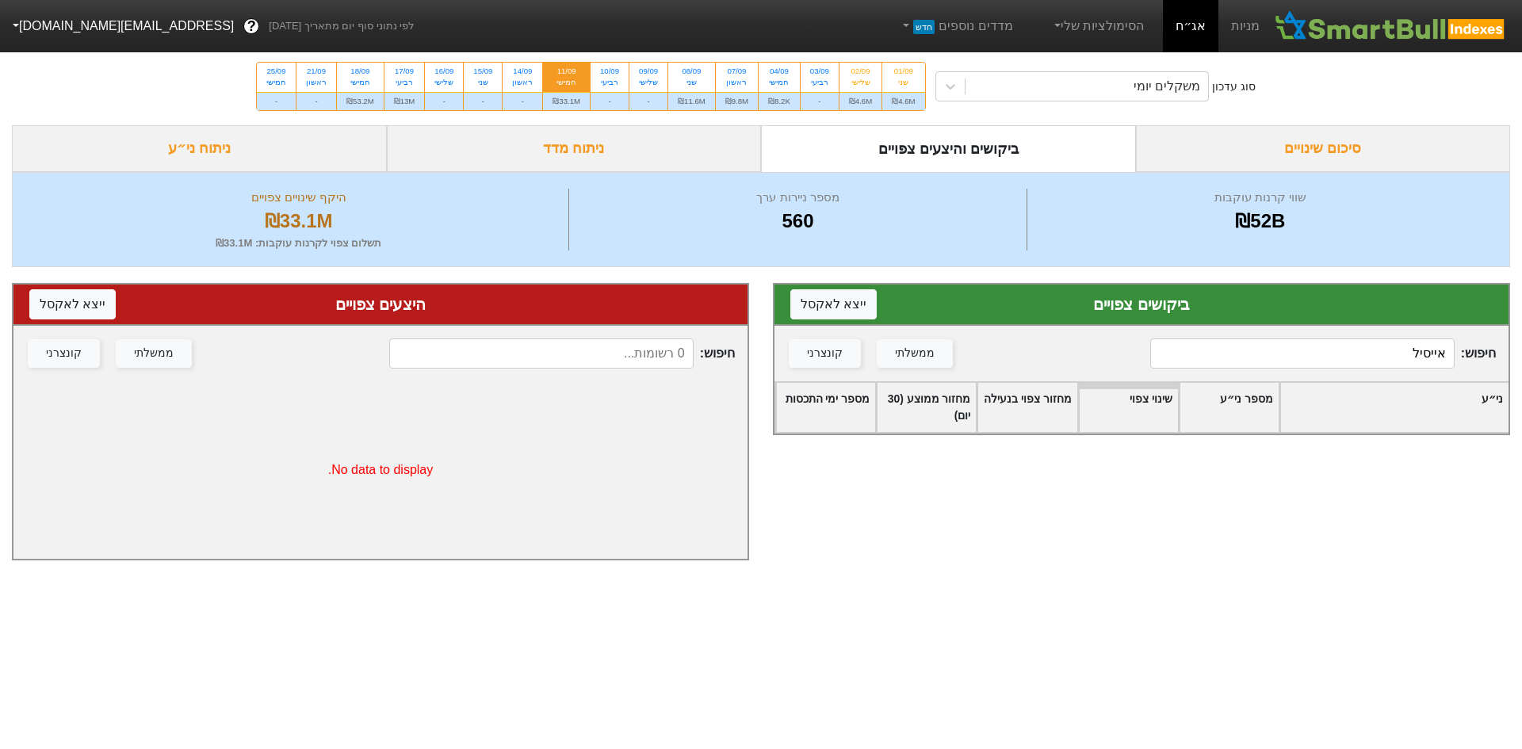
type input "אייסיל"
click at [666, 66] on div "09/09 שלישי" at bounding box center [648, 77] width 38 height 29
click at [649, 66] on input "09/09 שלישי -" at bounding box center [643, 68] width 10 height 10
radio input "true"
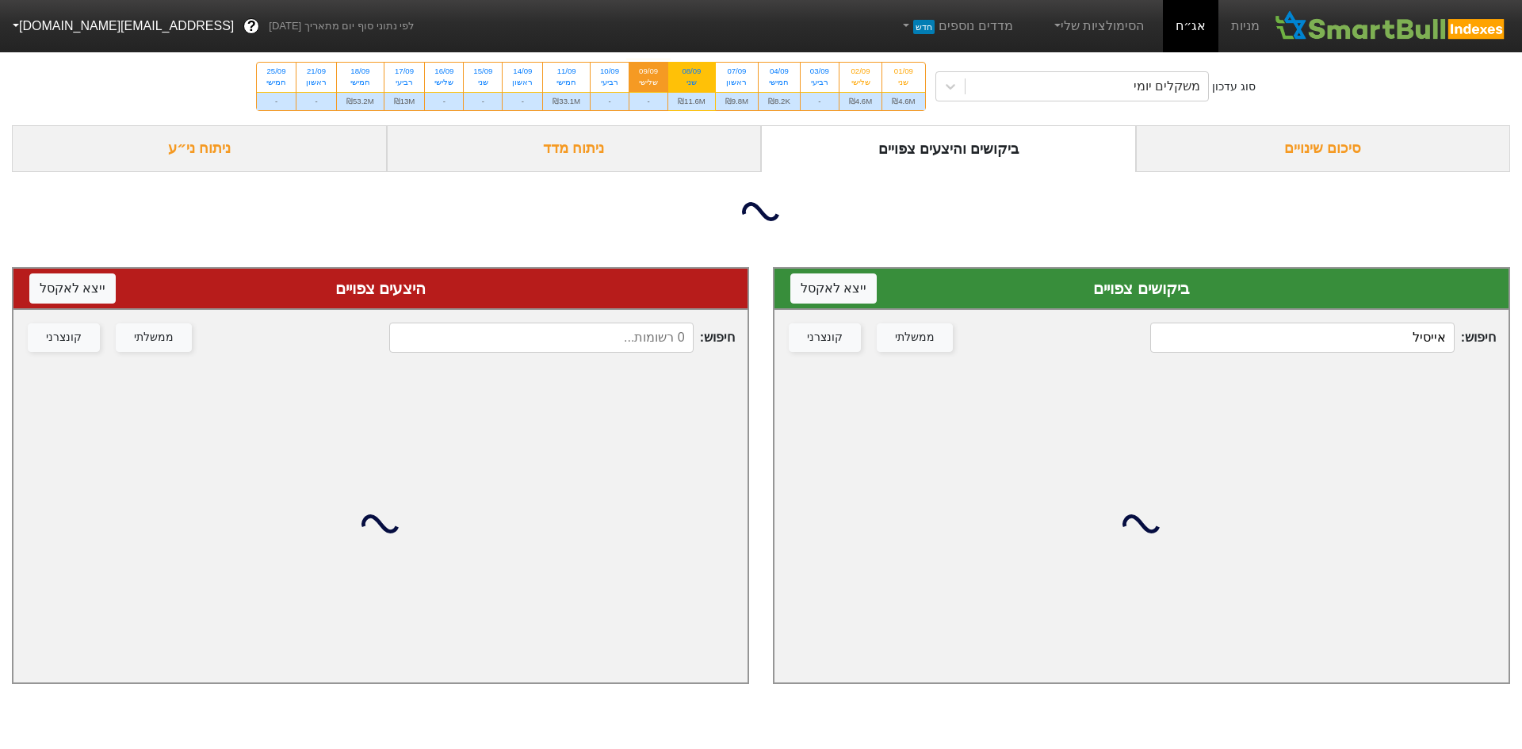
click at [678, 69] on div "08/09 שני" at bounding box center [691, 77] width 47 height 29
click at [681, 69] on input "08/09 שני ₪11.6M" at bounding box center [686, 68] width 10 height 10
radio input "true"
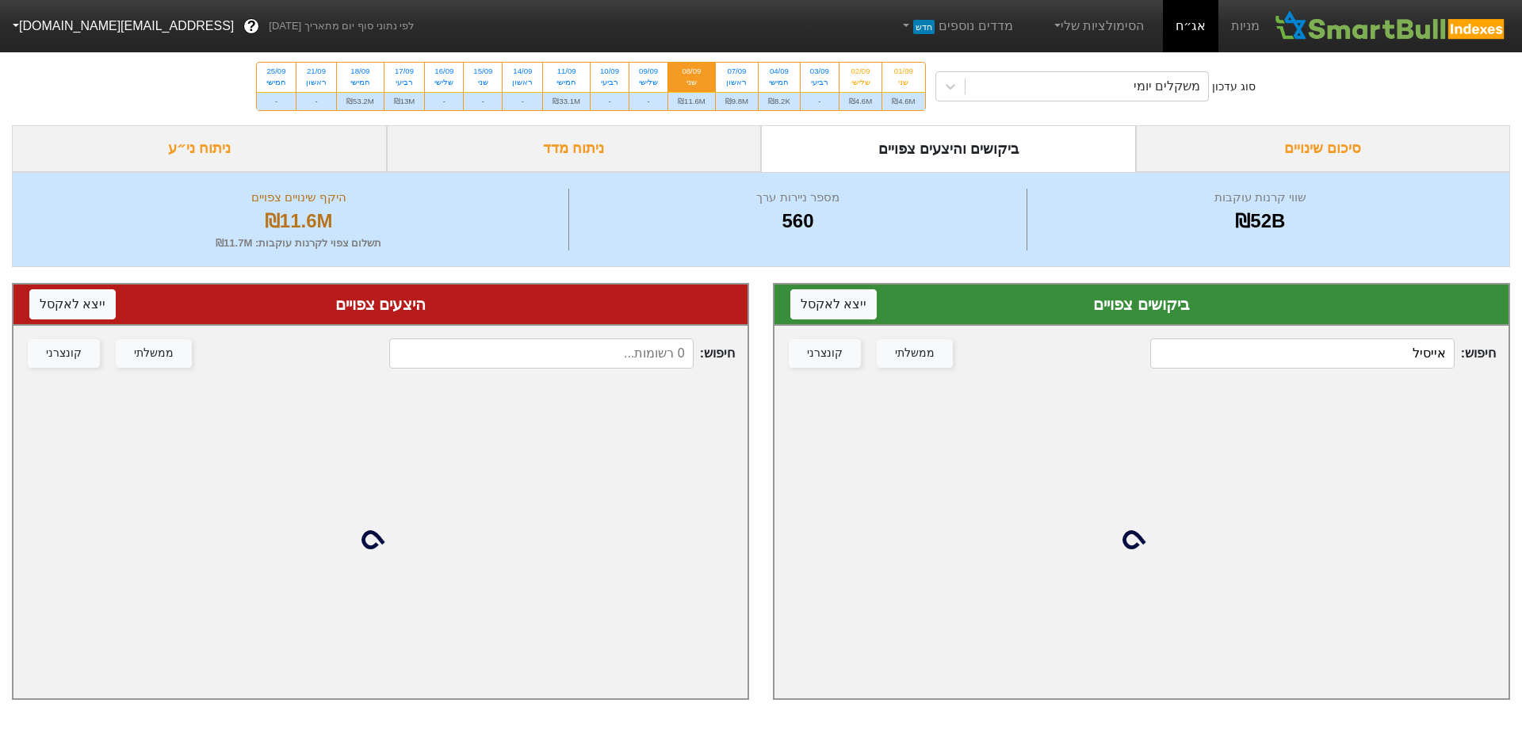
click at [1345, 350] on input "אייסיל" at bounding box center [1302, 354] width 304 height 30
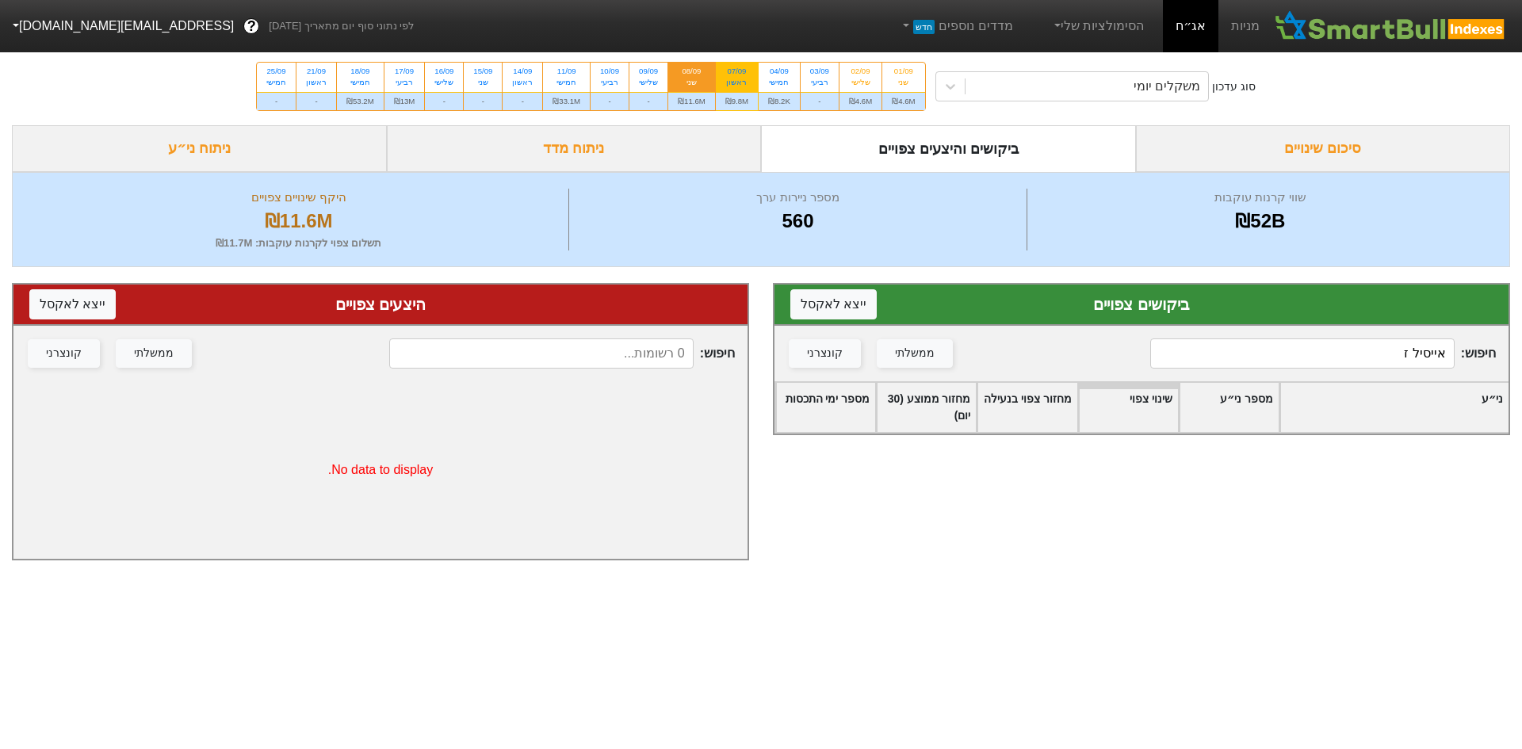
type input "אייסיל ז"
click at [730, 74] on div "07/09" at bounding box center [736, 71] width 23 height 11
click at [730, 73] on input "07/09 ראשון ₪9.8M" at bounding box center [731, 68] width 10 height 10
radio input "true"
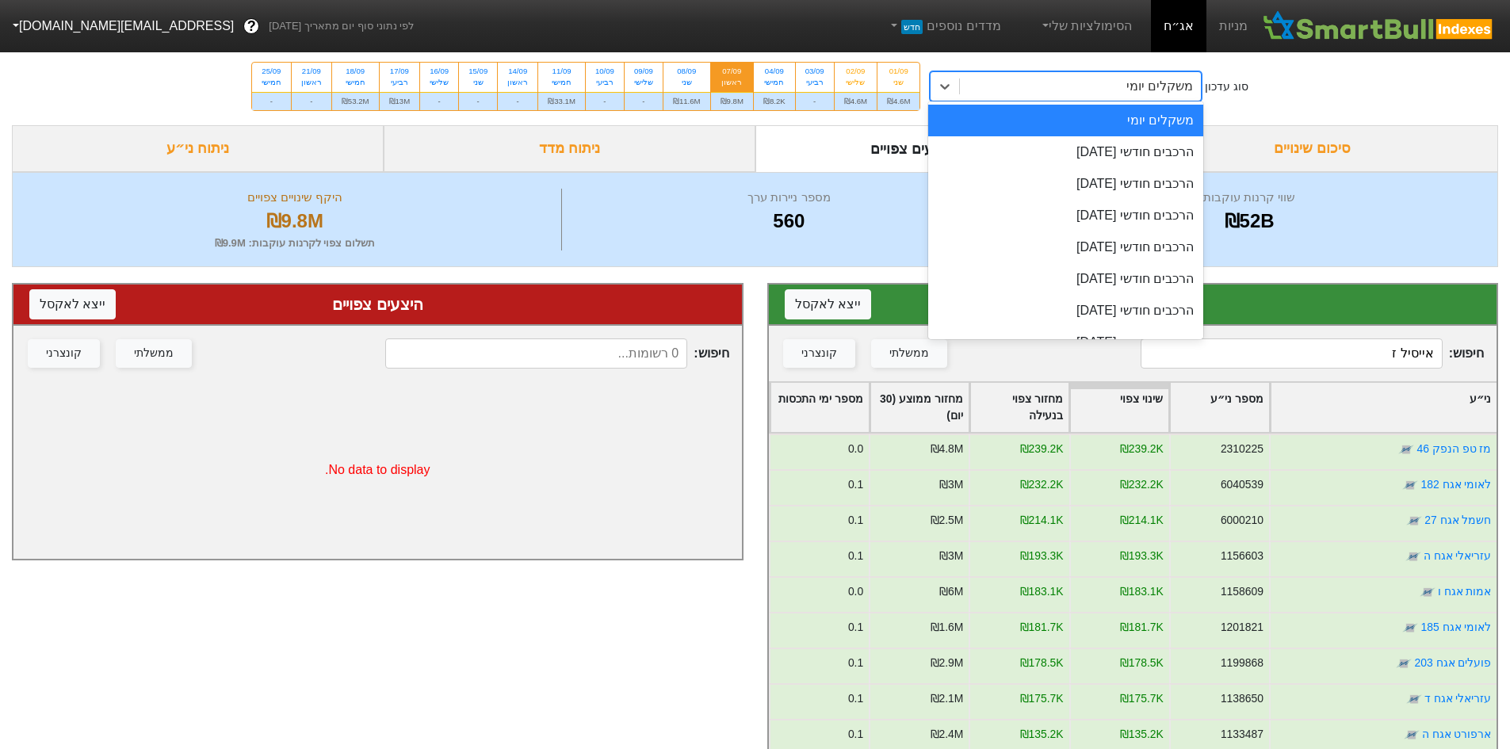
click at [1096, 87] on div "משקלים יומי" at bounding box center [1080, 86] width 241 height 29
click at [1094, 143] on div "הרכבים חודשי [DATE]" at bounding box center [1065, 152] width 275 height 32
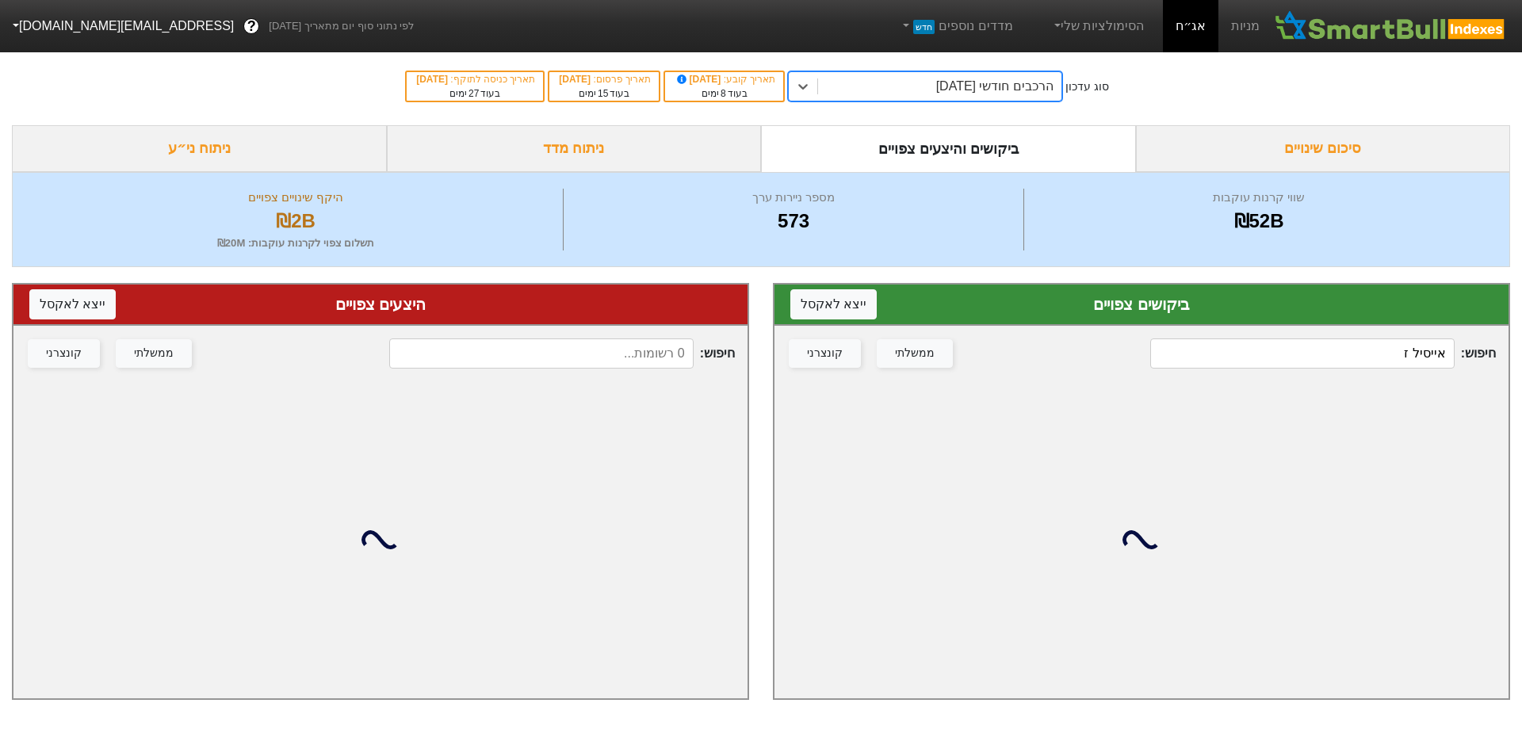
click at [1325, 347] on input "אייסיל ז" at bounding box center [1302, 354] width 304 height 30
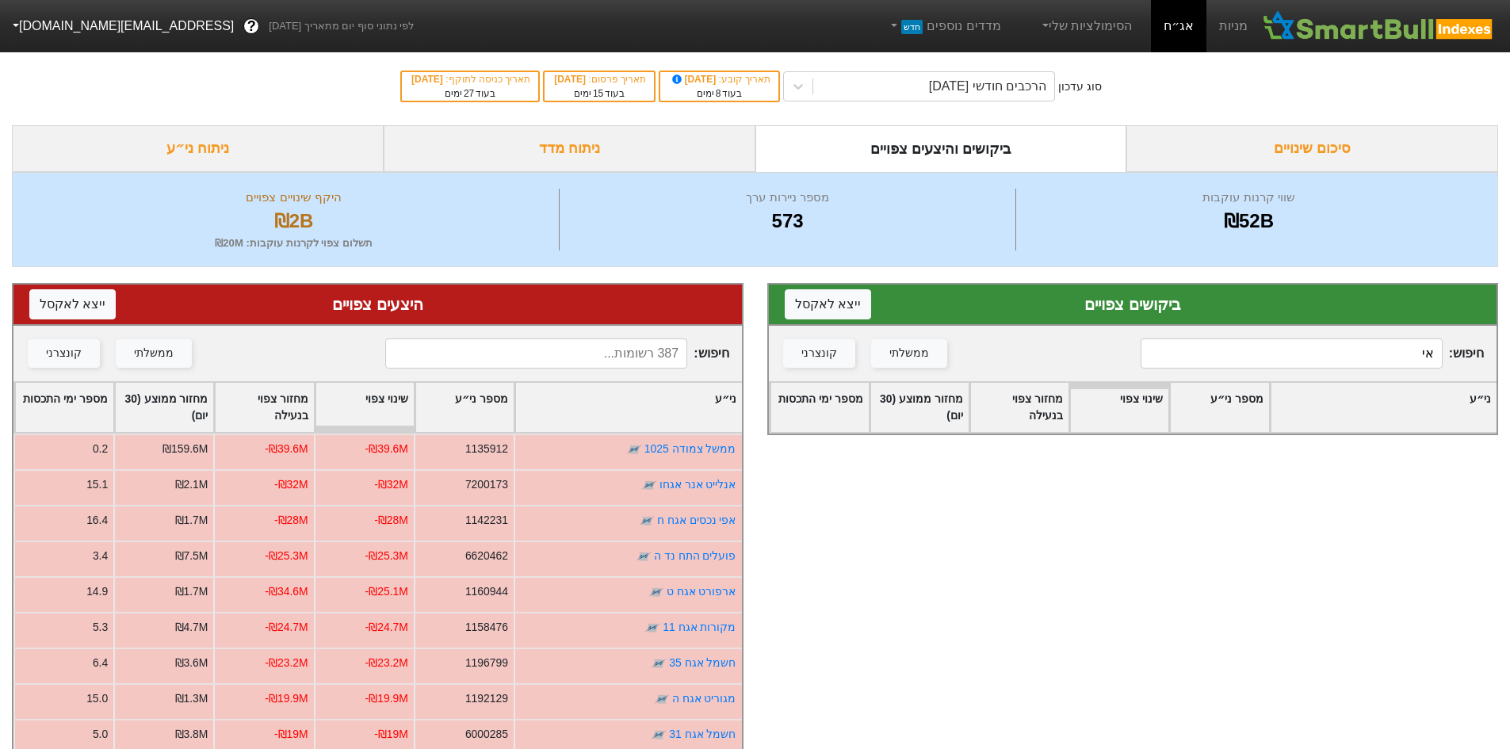
type input "א"
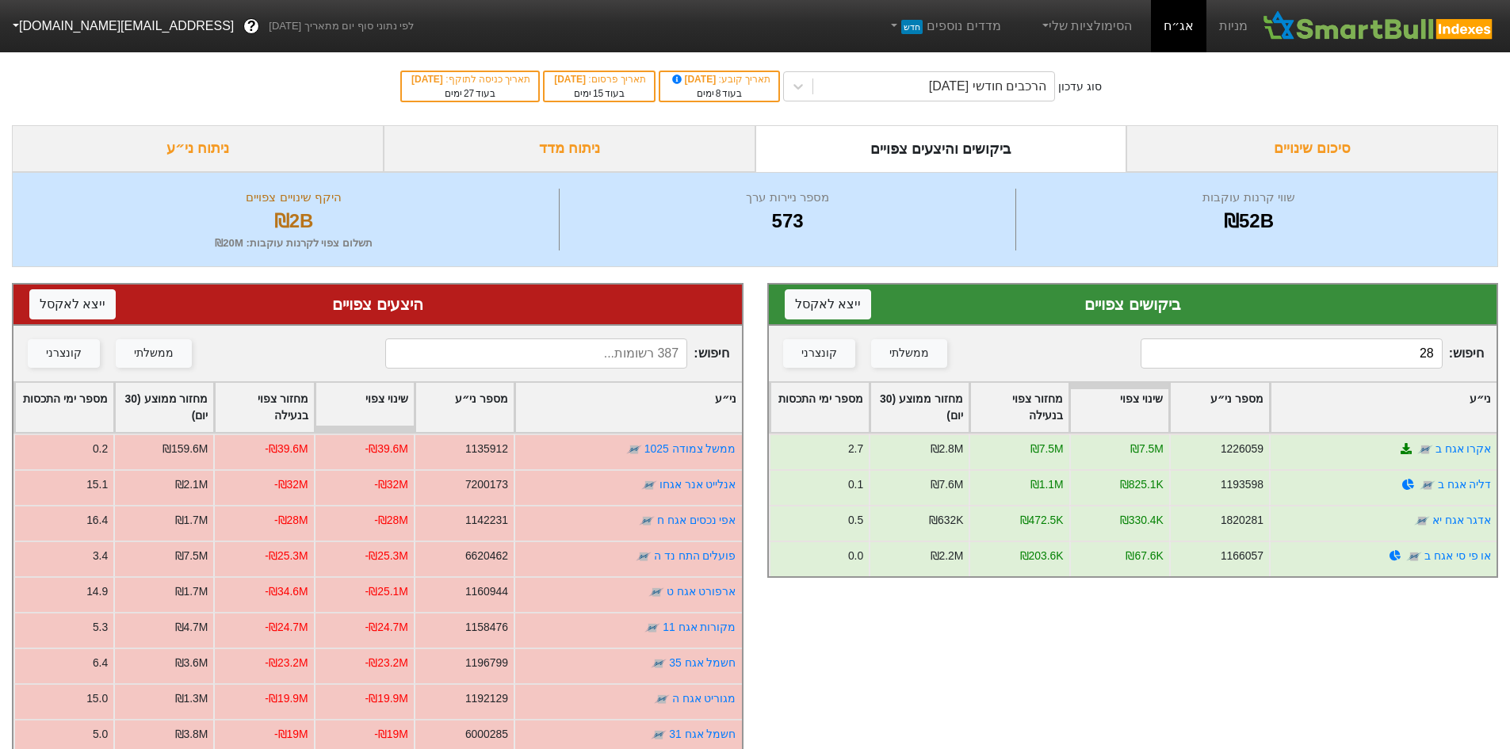
type input "2"
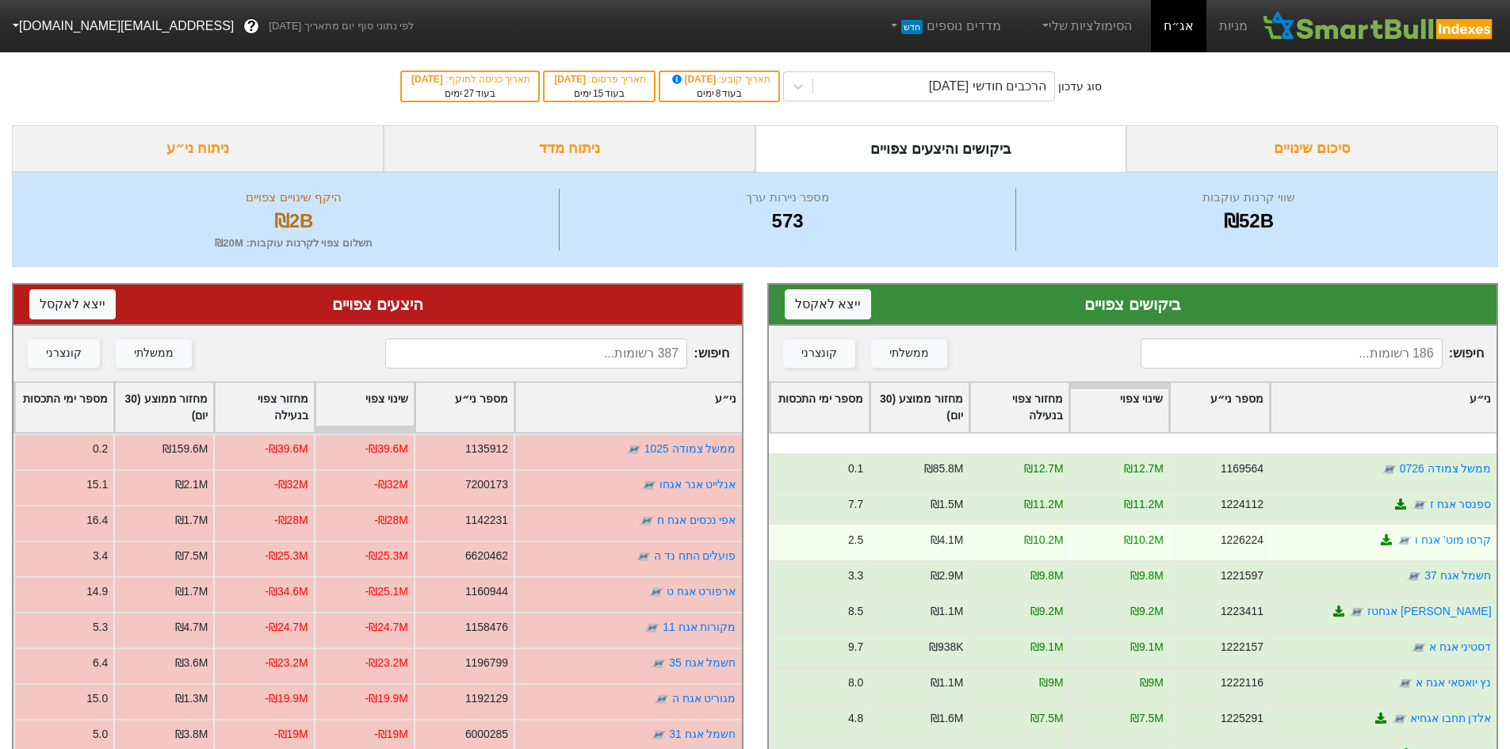
scroll to position [714, 0]
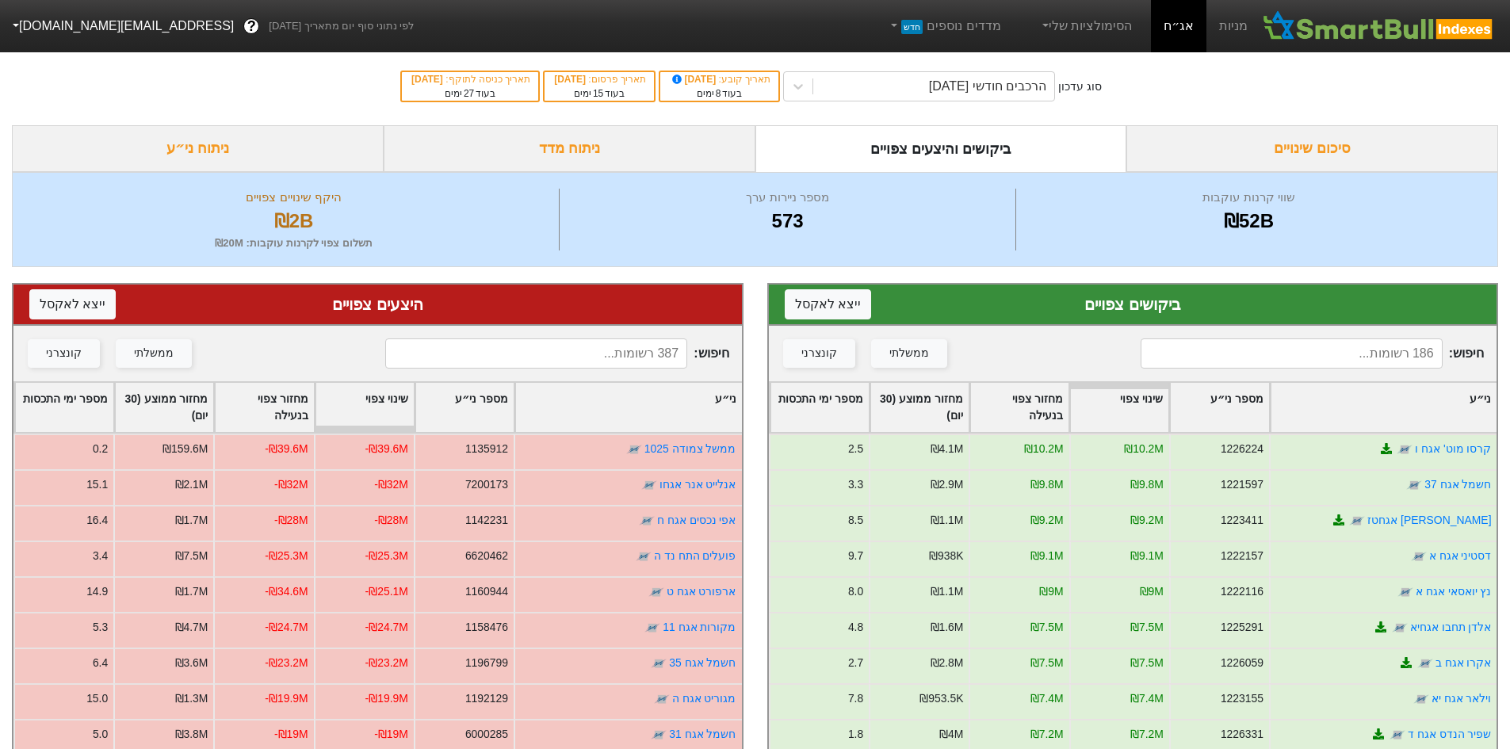
click at [654, 354] on input at bounding box center [536, 354] width 302 height 30
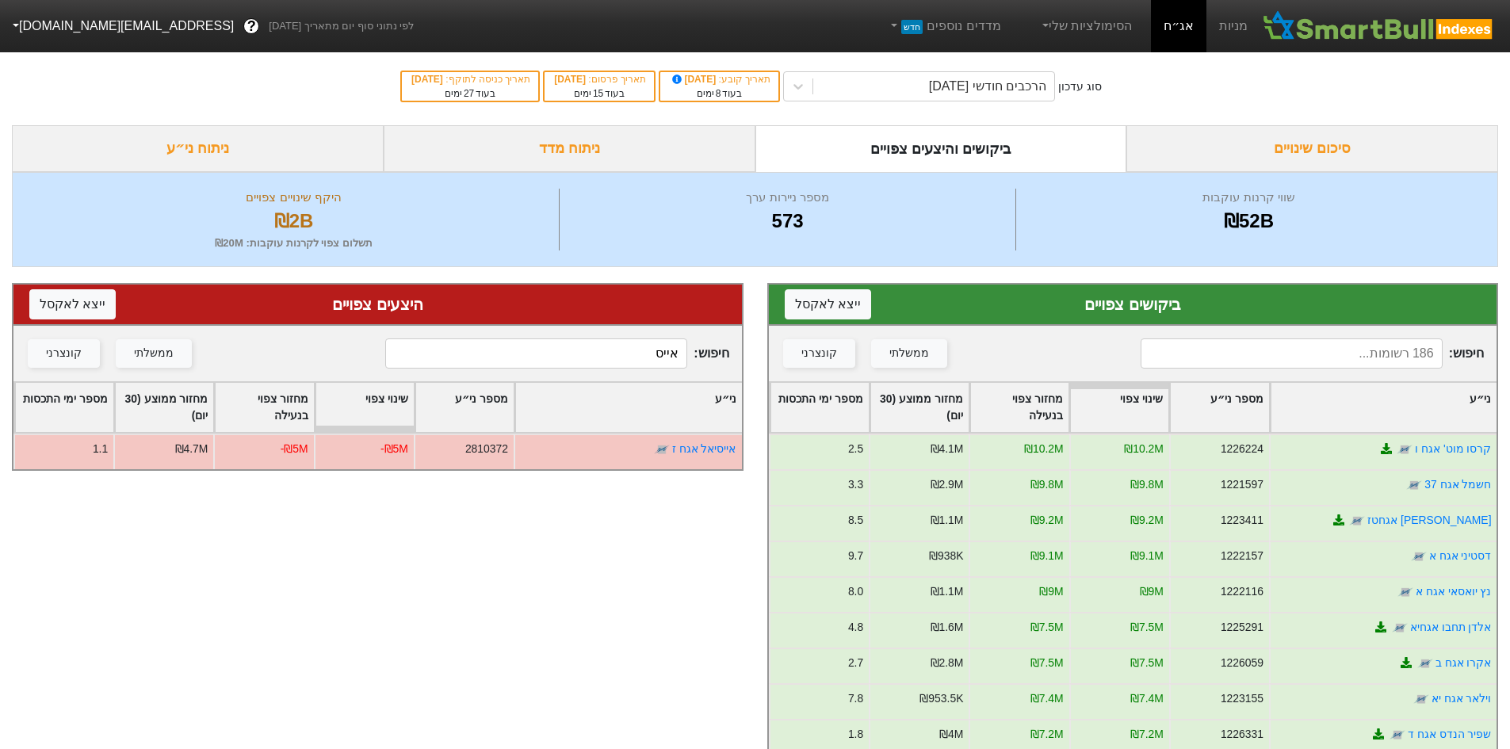
click at [538, 360] on input "אייס" at bounding box center [536, 354] width 302 height 30
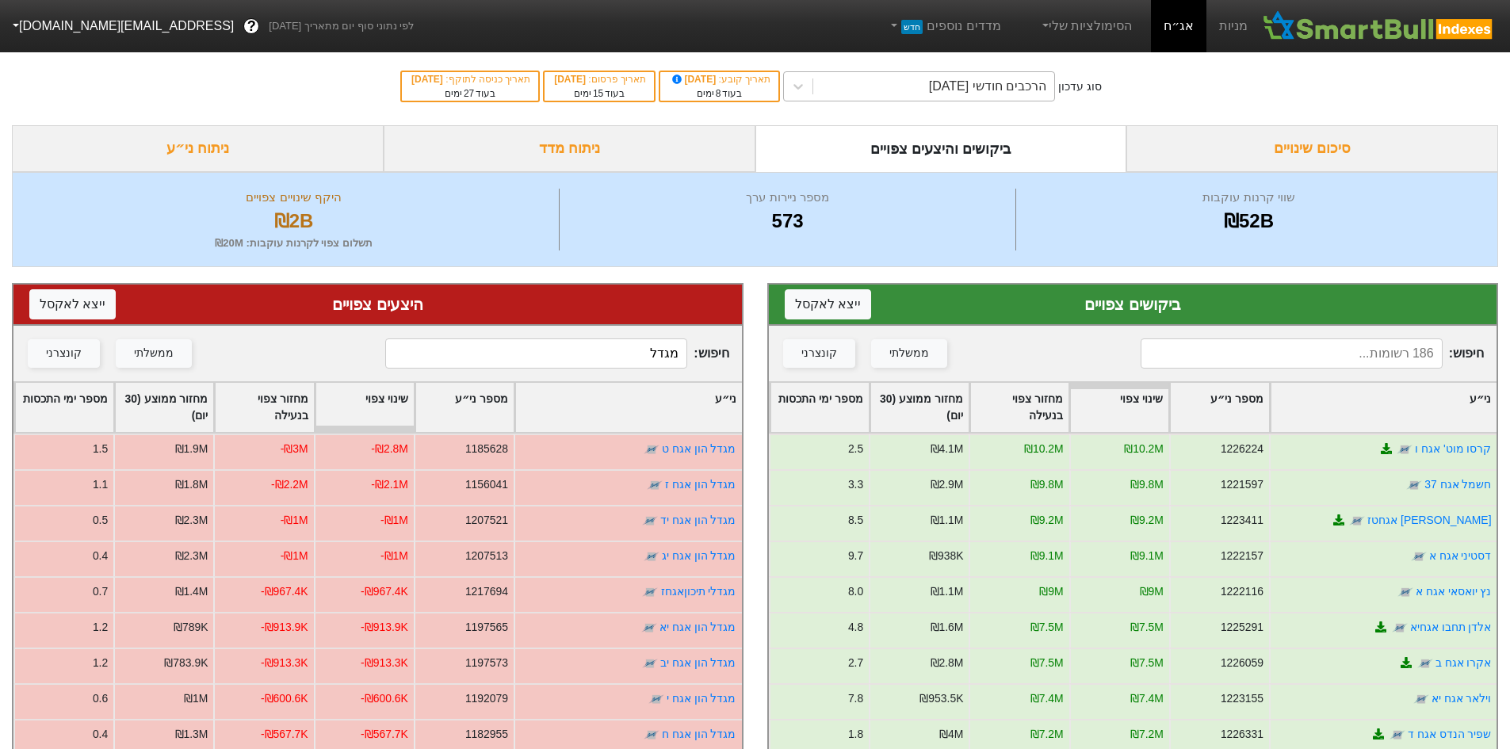
type input "מגדל"
click at [982, 88] on div "הרכבים חודשי [DATE]" at bounding box center [987, 86] width 117 height 19
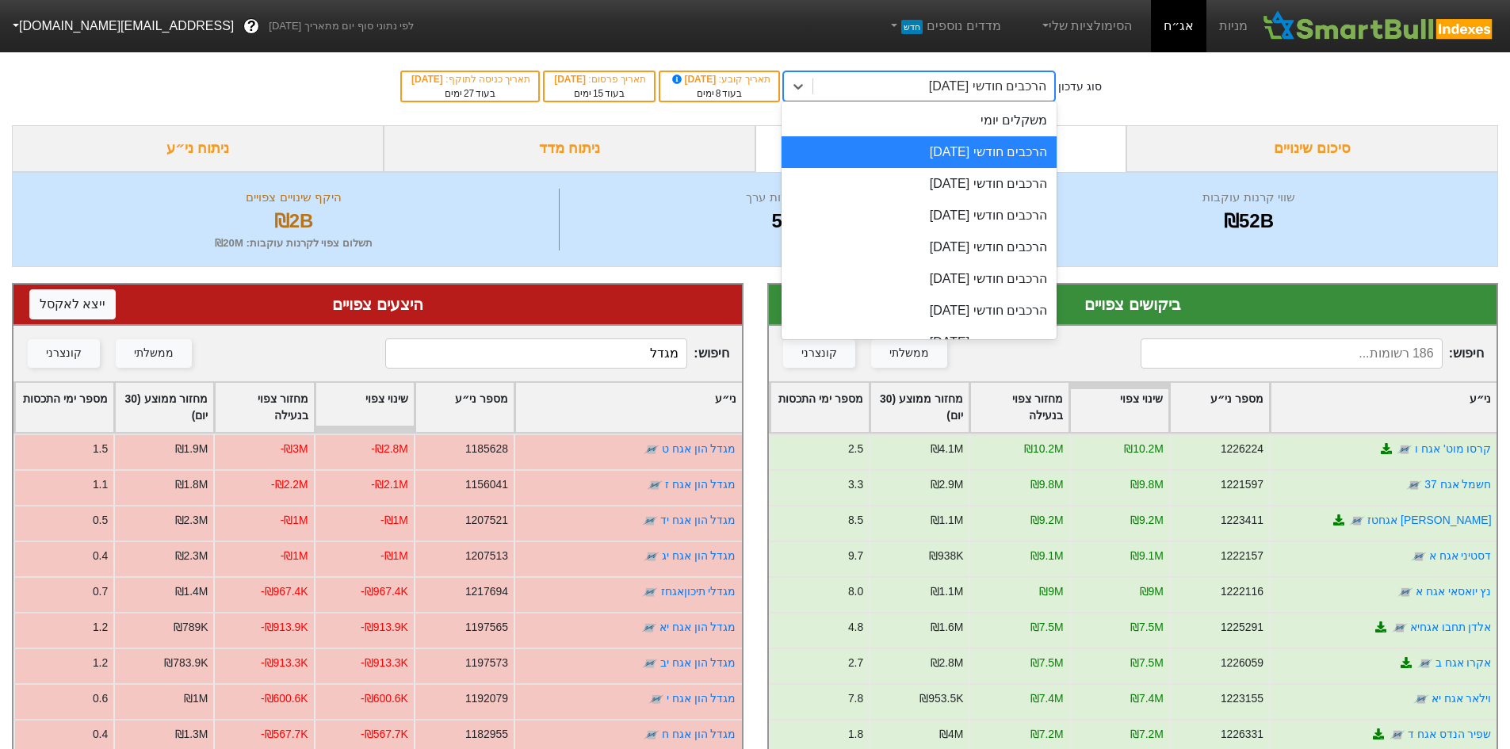
click at [982, 88] on div "הרכבים חודשי [DATE]" at bounding box center [987, 86] width 117 height 19
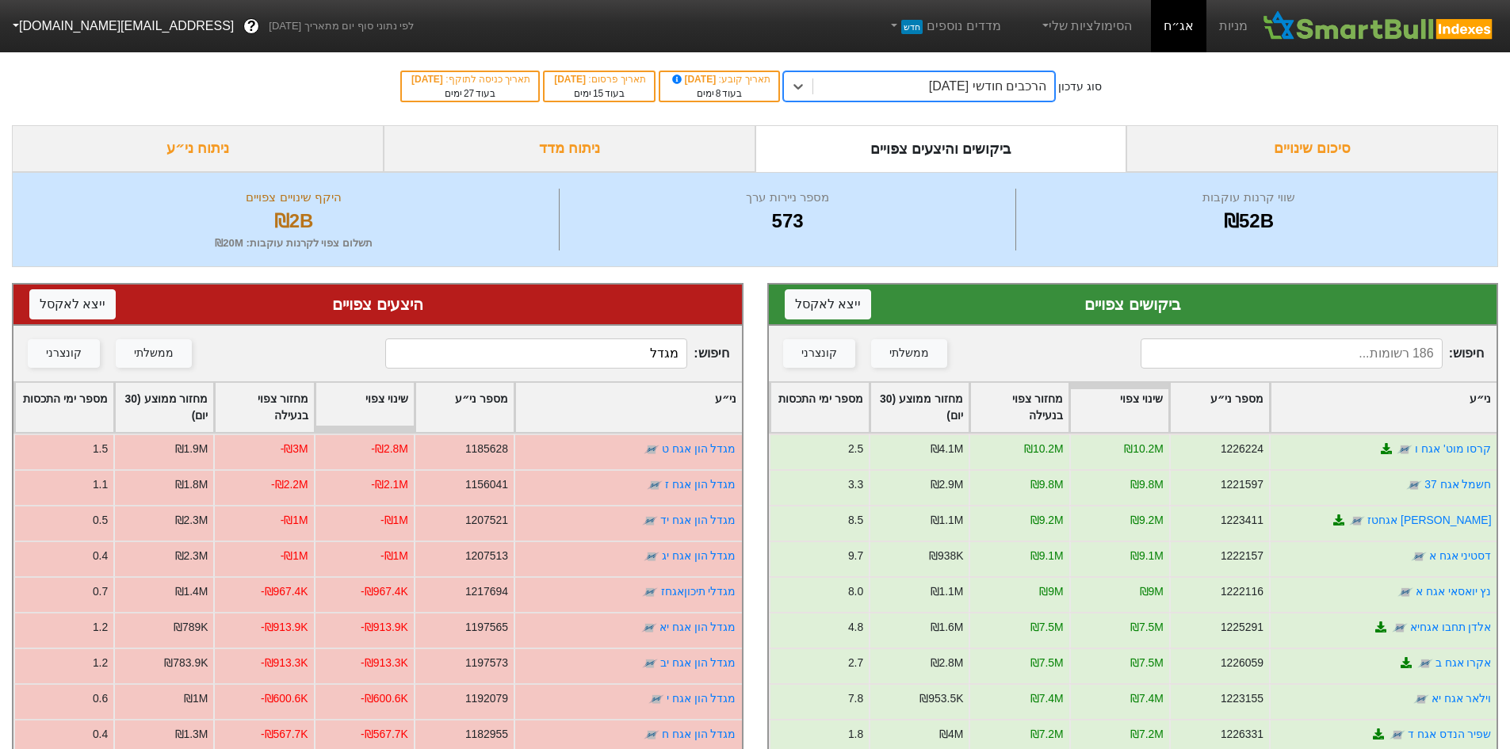
click at [1004, 82] on div "הרכבים חודשי [DATE]" at bounding box center [987, 86] width 117 height 19
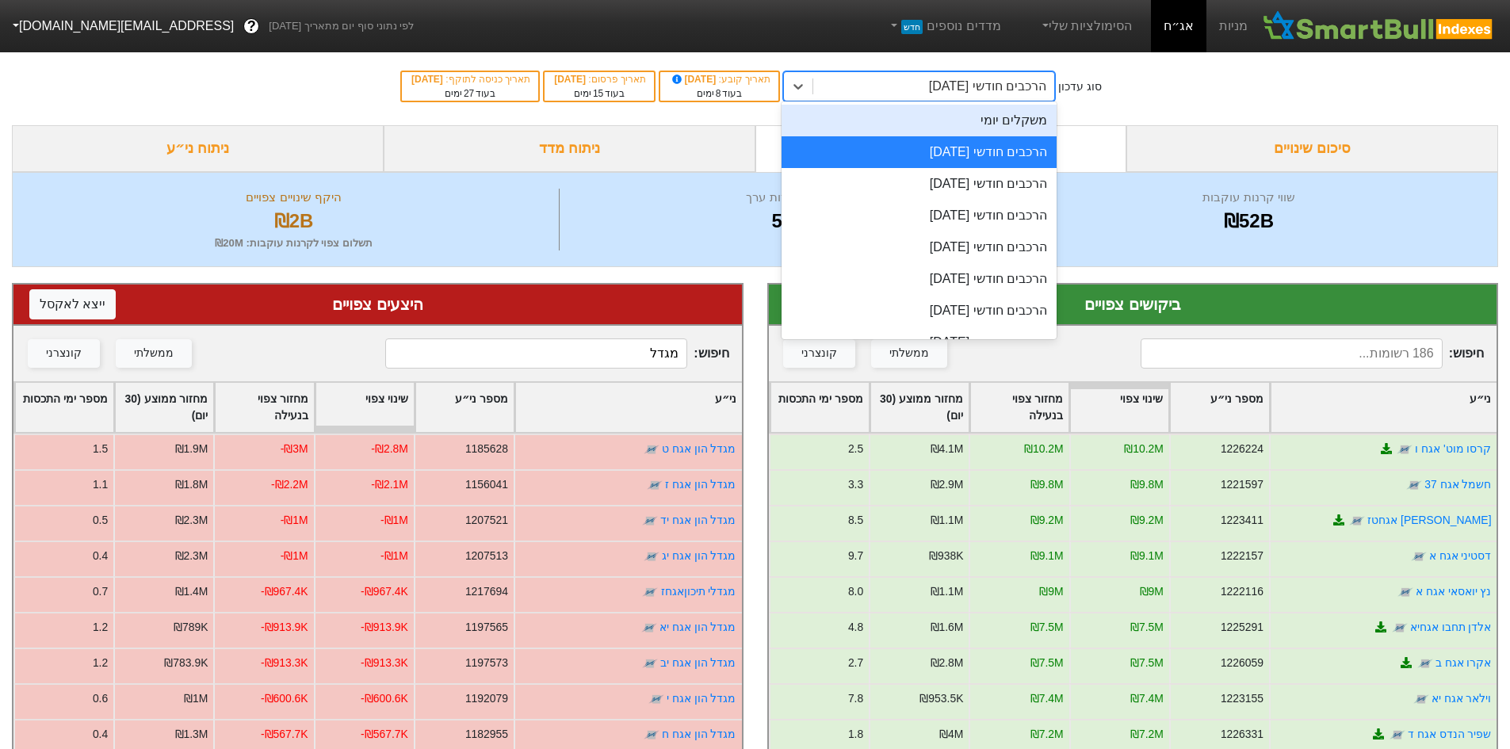
click at [1003, 118] on div "משקלים יומי" at bounding box center [919, 121] width 275 height 32
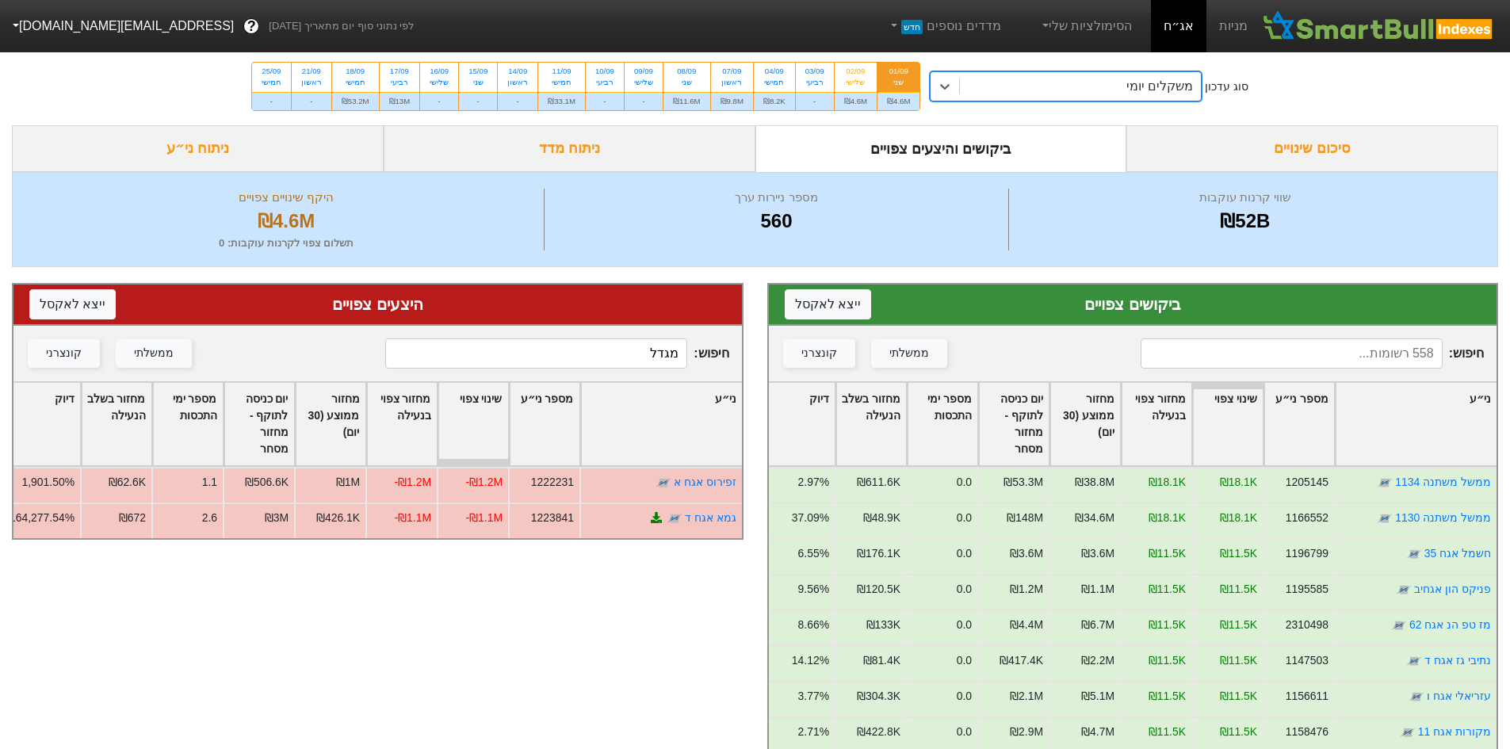
click at [1356, 348] on input at bounding box center [1292, 354] width 302 height 30
type input "מגדל"
click at [852, 80] on div "שלישי" at bounding box center [855, 82] width 23 height 11
click at [852, 73] on input "02/09 שלישי ₪4.6M" at bounding box center [850, 68] width 10 height 10
radio input "true"
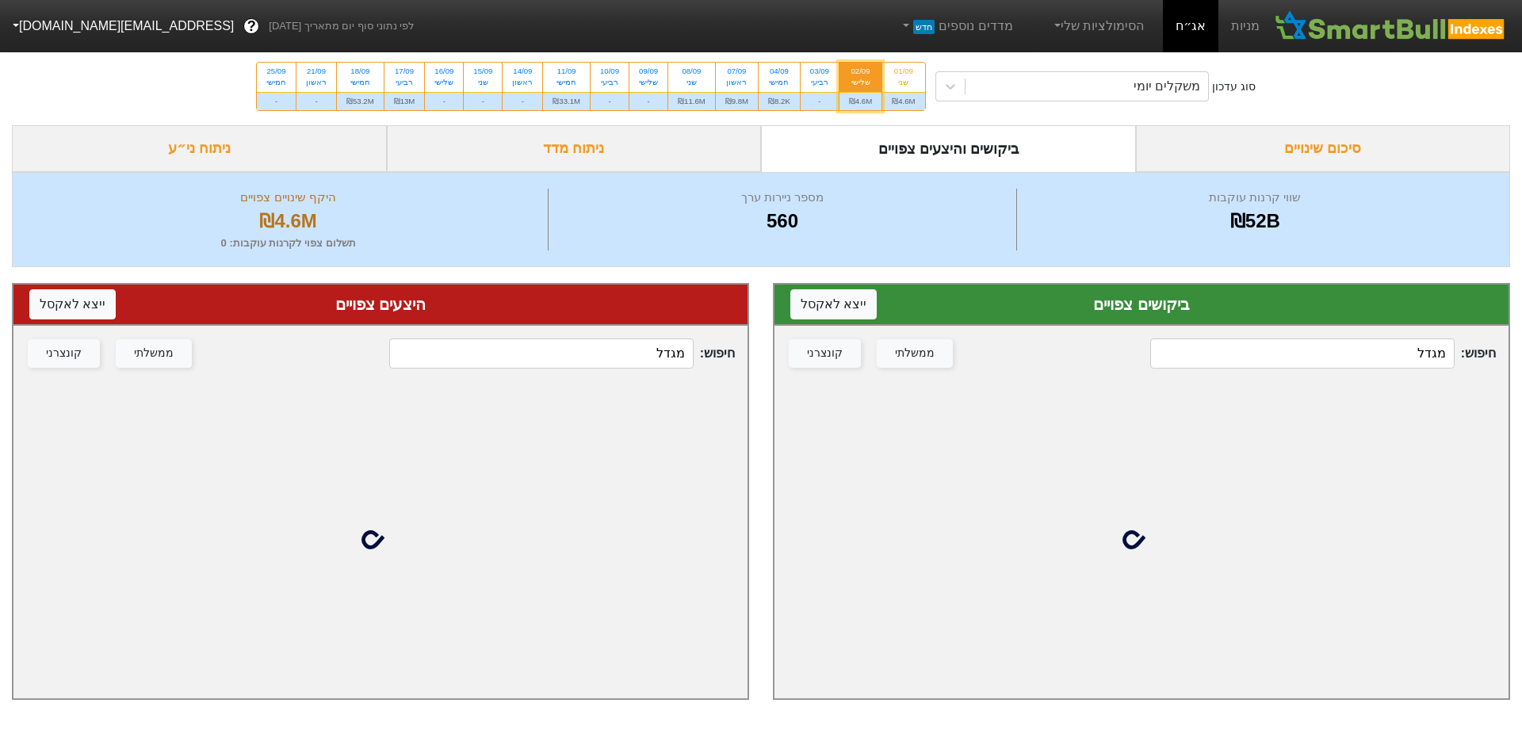
click at [1359, 358] on input "מגדל" at bounding box center [1302, 354] width 304 height 30
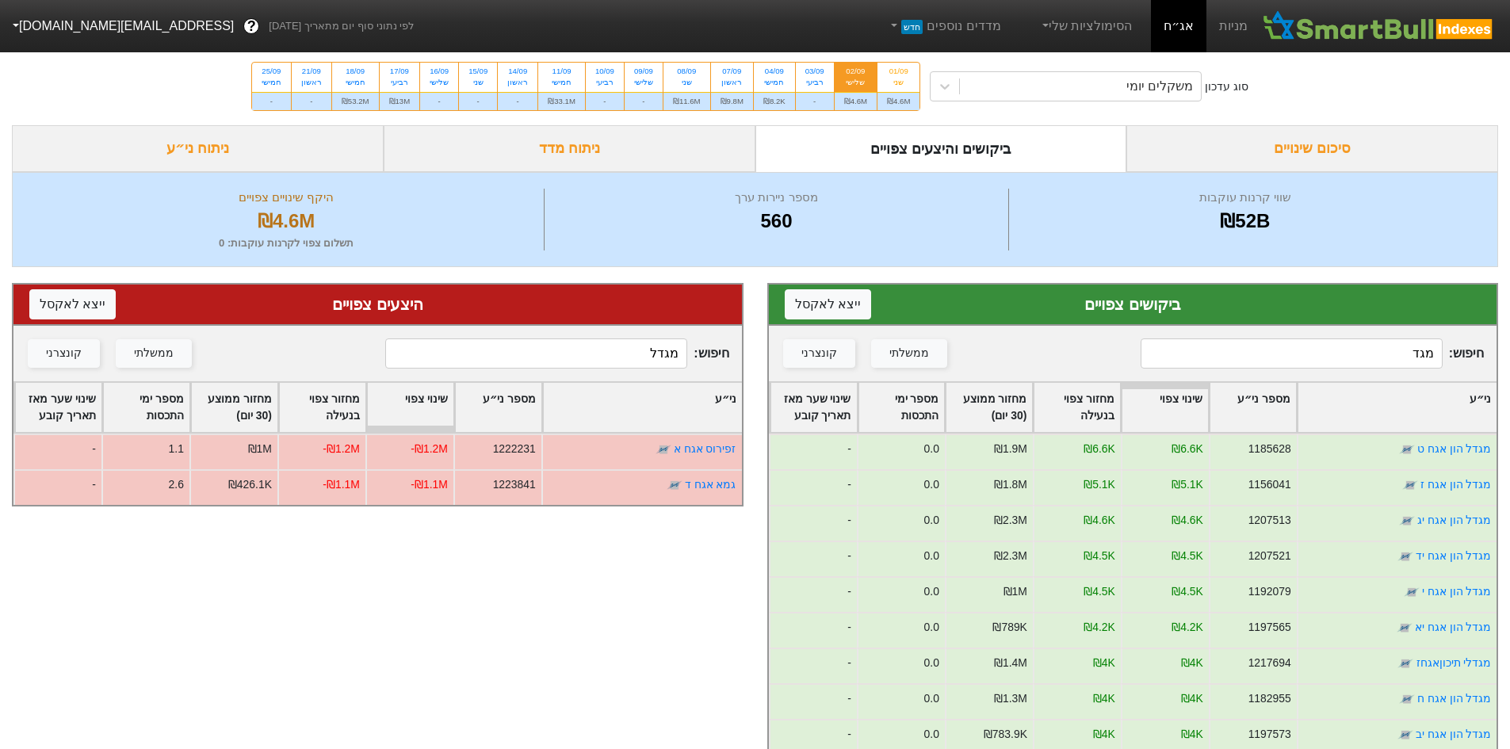
type input "מגדל"
click at [768, 80] on div "חמישי" at bounding box center [774, 82] width 22 height 11
click at [768, 73] on input "04/09 חמישי ₪8.2K" at bounding box center [769, 68] width 10 height 10
radio input "true"
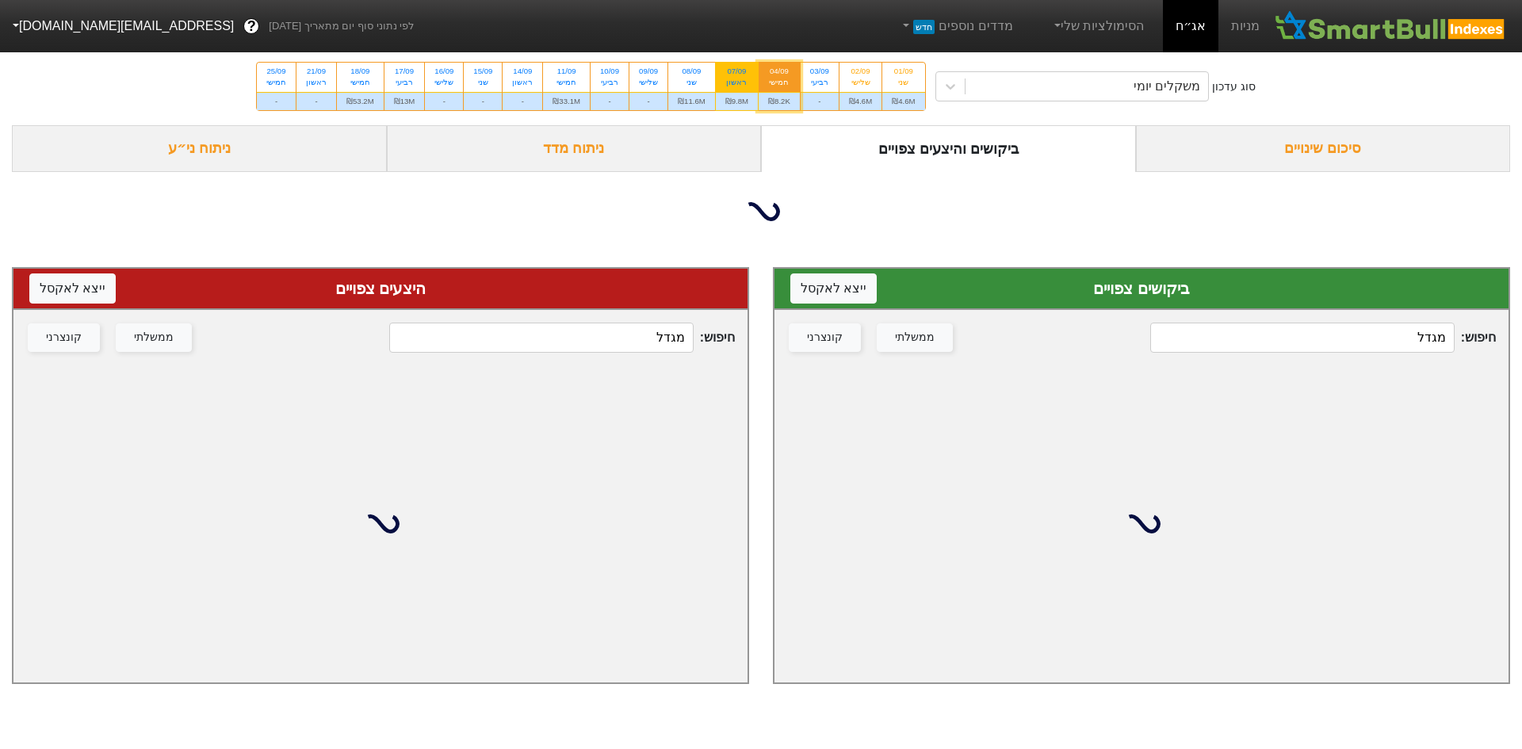
click at [739, 82] on div "ראשון" at bounding box center [736, 82] width 23 height 11
click at [737, 73] on input "07/09 ראשון ₪9.8M" at bounding box center [731, 68] width 10 height 10
radio input "true"
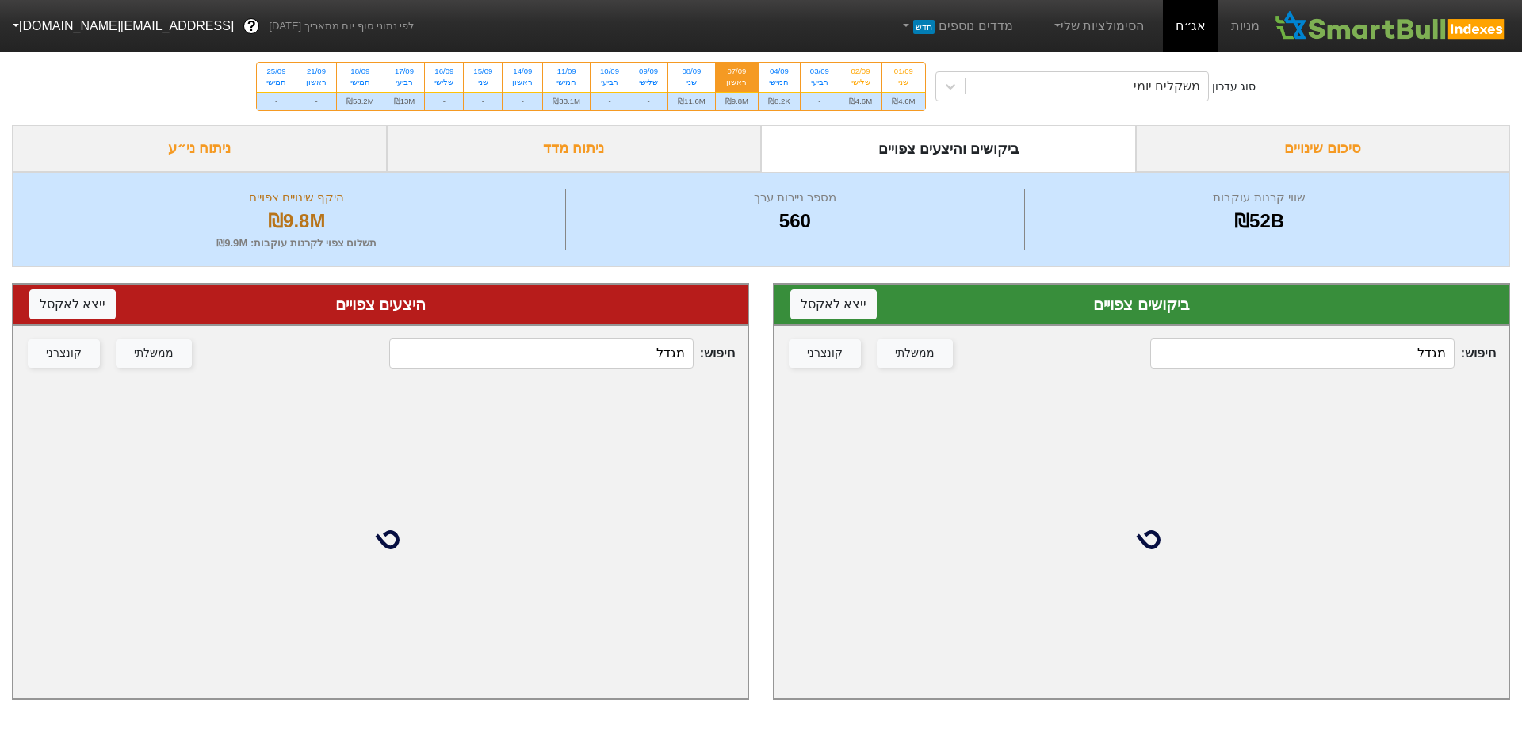
click at [1417, 357] on input "מגדל" at bounding box center [1302, 354] width 304 height 30
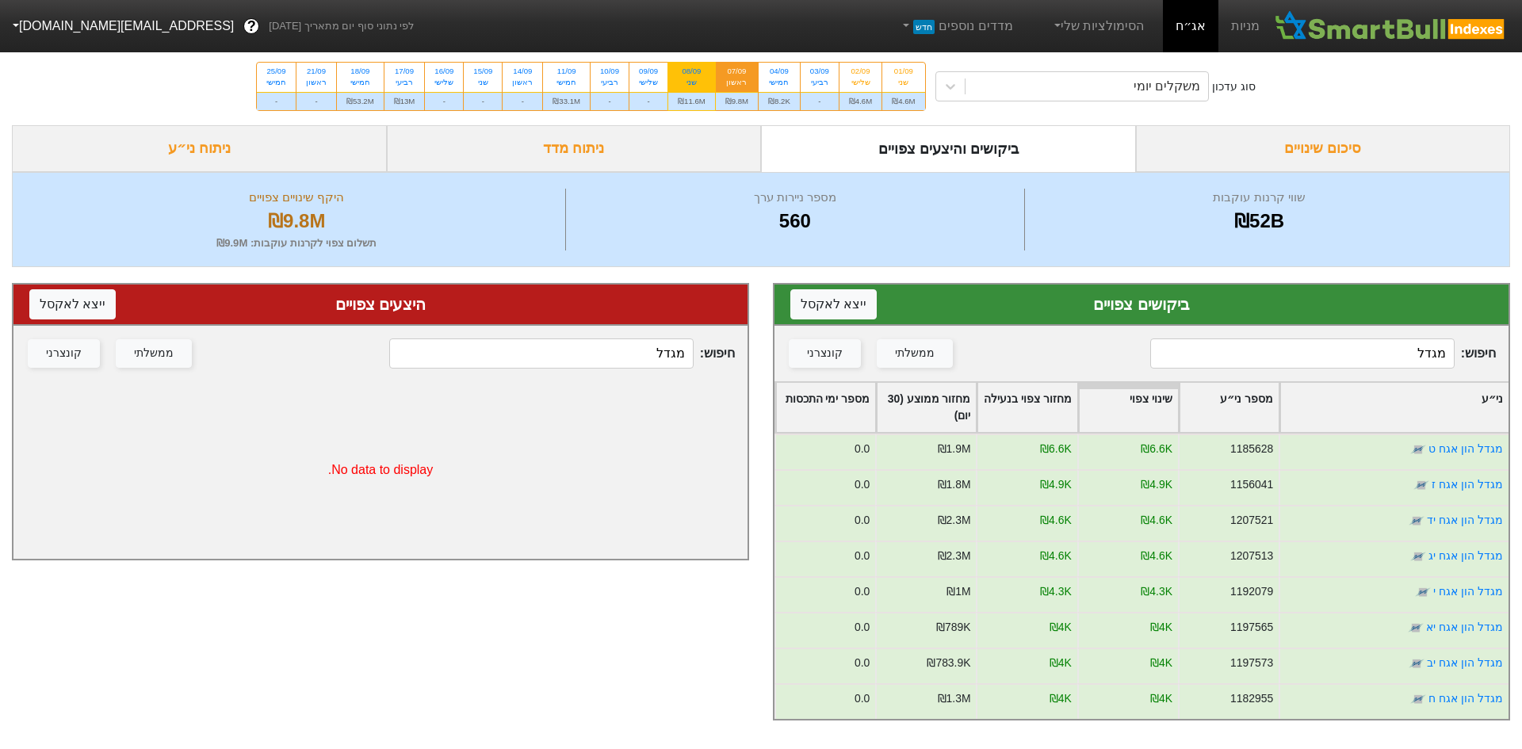
type input "מגדל"
click at [702, 80] on div "שני" at bounding box center [692, 82] width 28 height 11
click at [691, 73] on input "08/09 שני ₪11.6M" at bounding box center [686, 68] width 10 height 10
radio input "true"
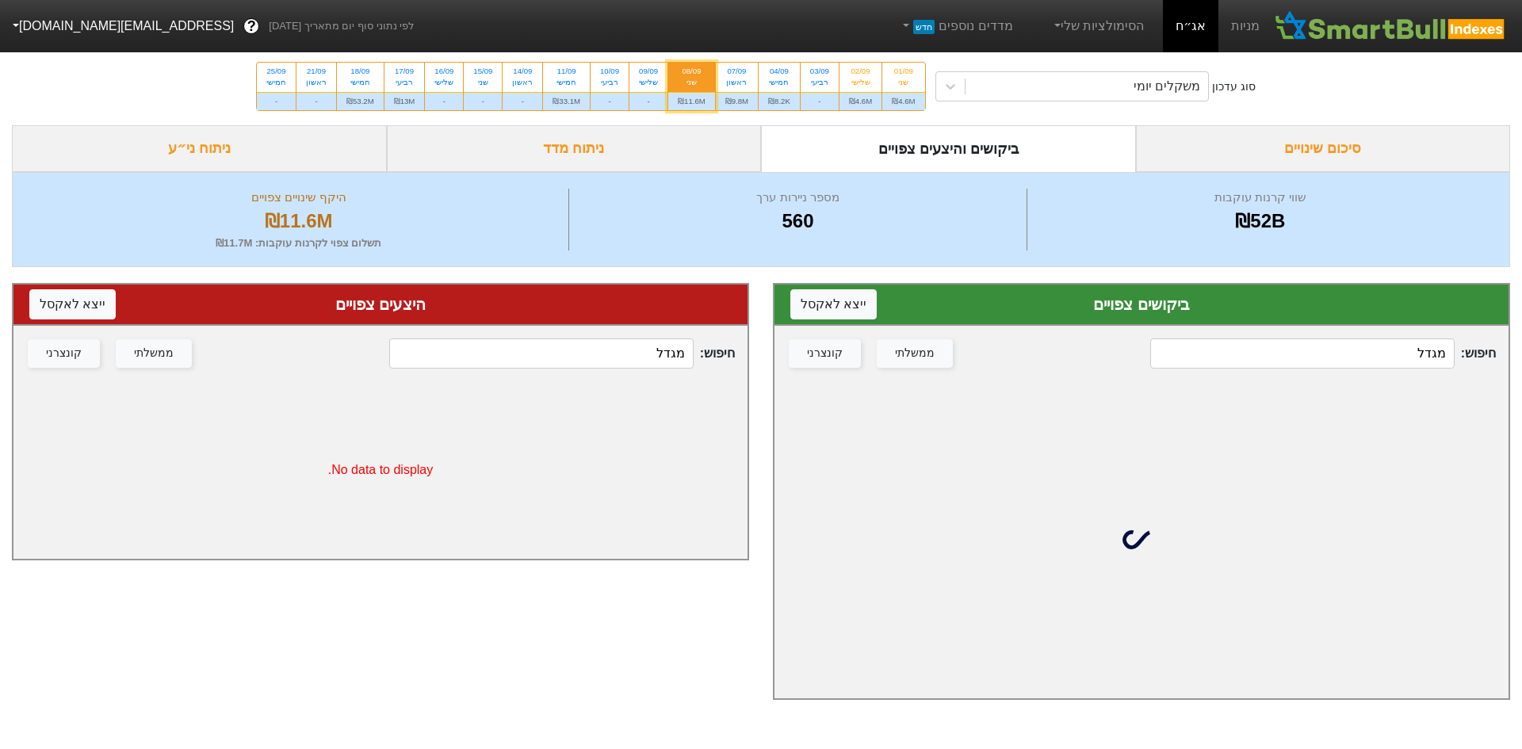
click at [1286, 341] on input "מגדל" at bounding box center [1302, 354] width 304 height 30
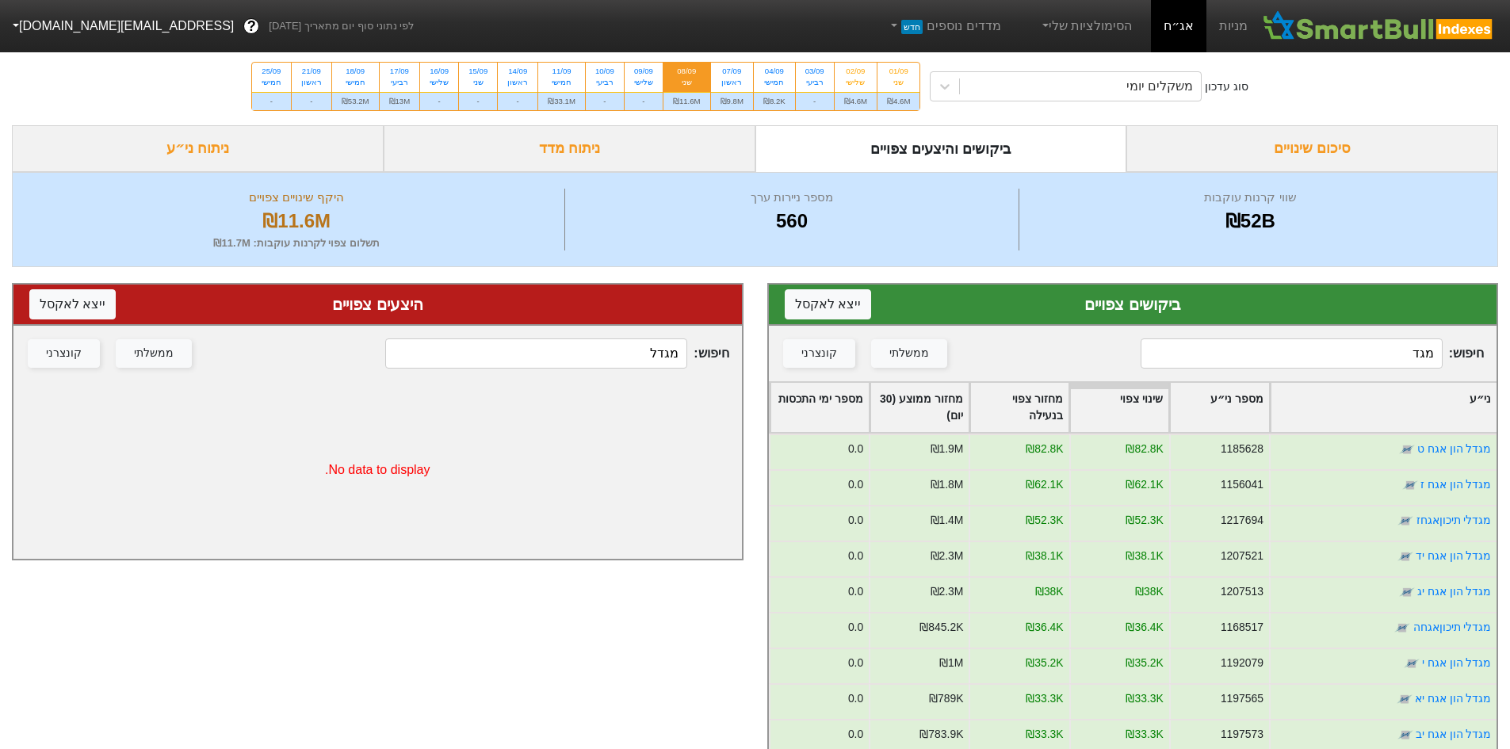
click at [1287, 356] on input "מגד" at bounding box center [1292, 354] width 302 height 30
type input "מגדל"
click at [576, 72] on div "11/09 חמישי" at bounding box center [561, 77] width 47 height 29
click at [562, 72] on input "11/09 חמישי ₪33.1M" at bounding box center [557, 68] width 10 height 10
radio input "true"
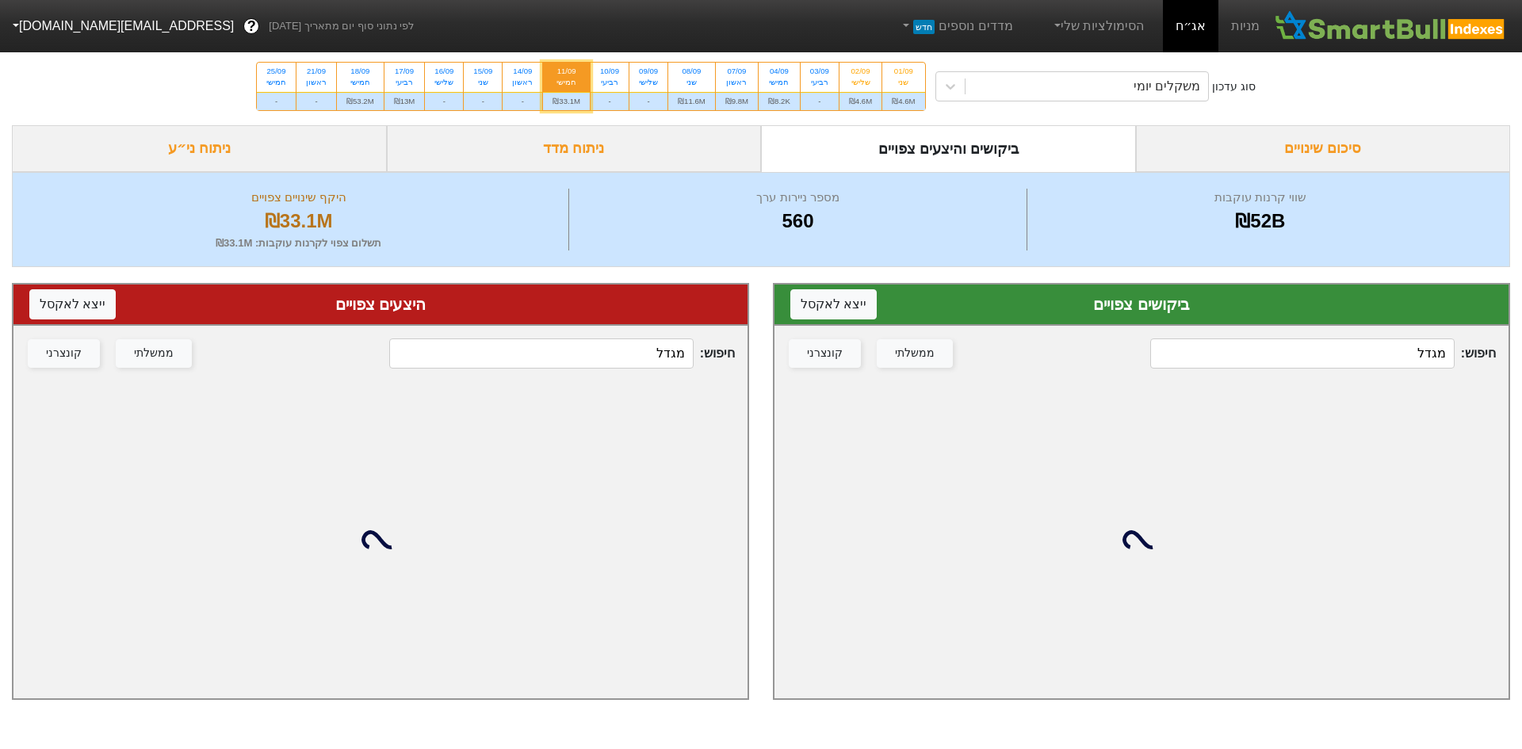
click at [1333, 353] on input "מגדל" at bounding box center [1302, 354] width 304 height 30
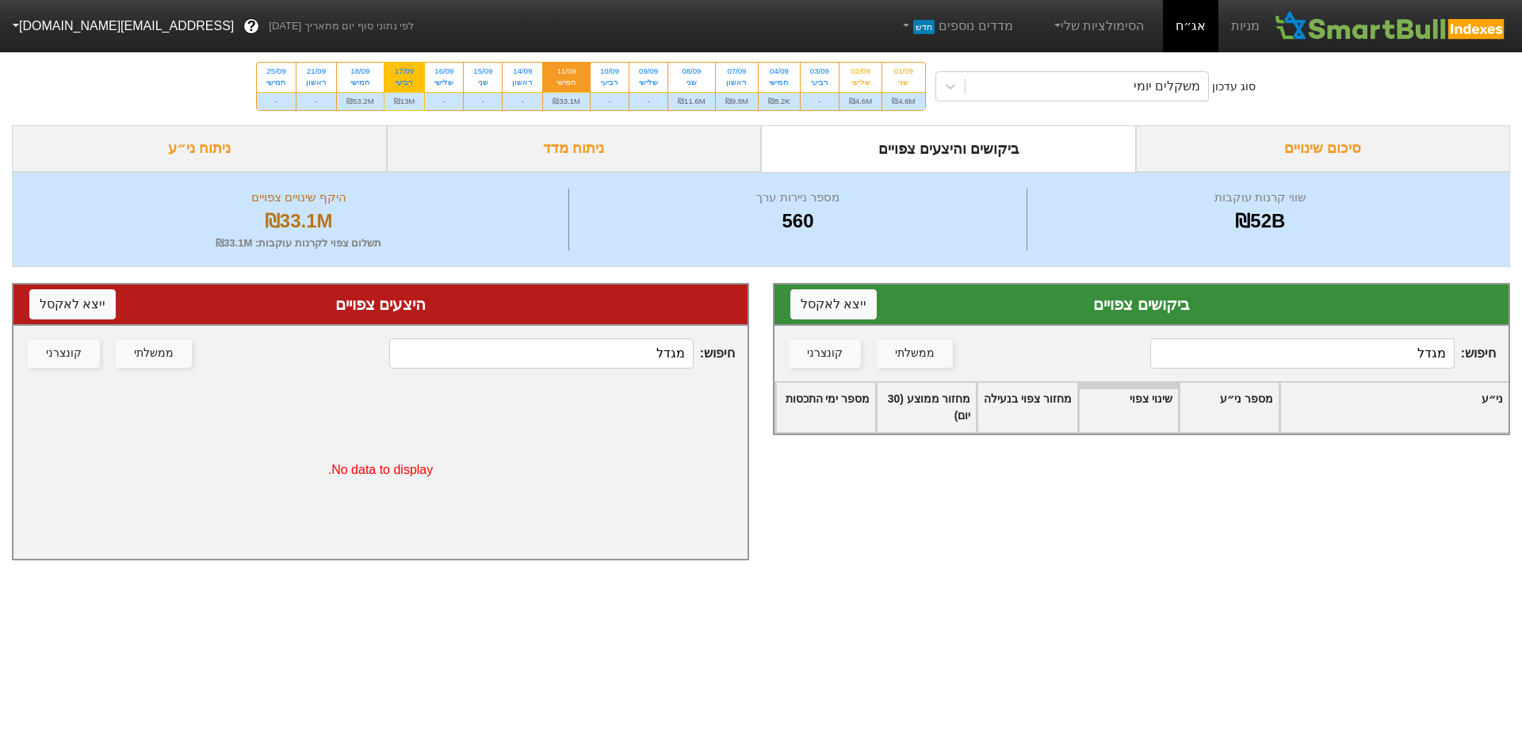
type input "מגדל"
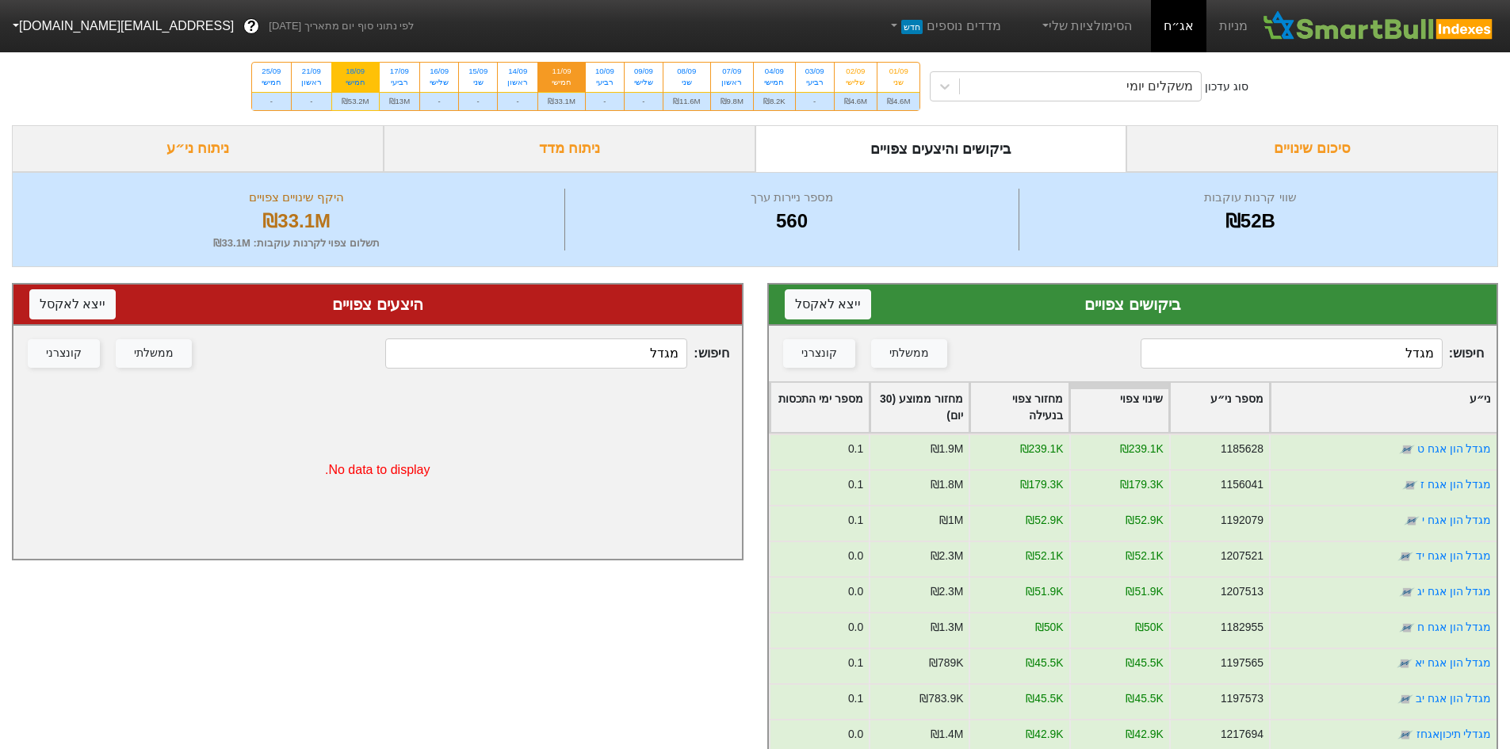
click at [357, 74] on div "18/09" at bounding box center [356, 71] width 28 height 11
click at [355, 73] on input "18/09 חמישי ₪53.2M" at bounding box center [350, 68] width 10 height 10
radio input "true"
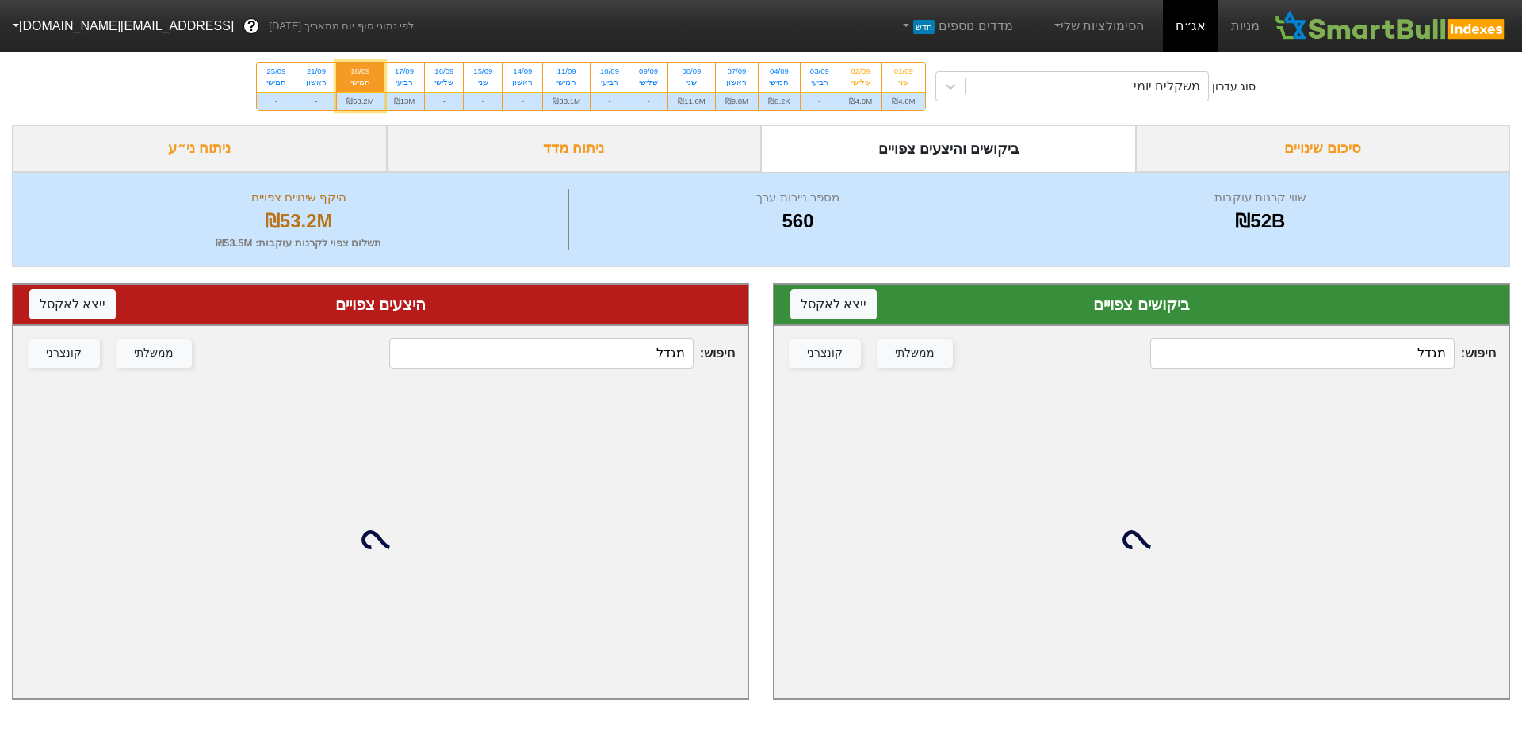
click at [1271, 347] on input "מגדל" at bounding box center [1302, 354] width 304 height 30
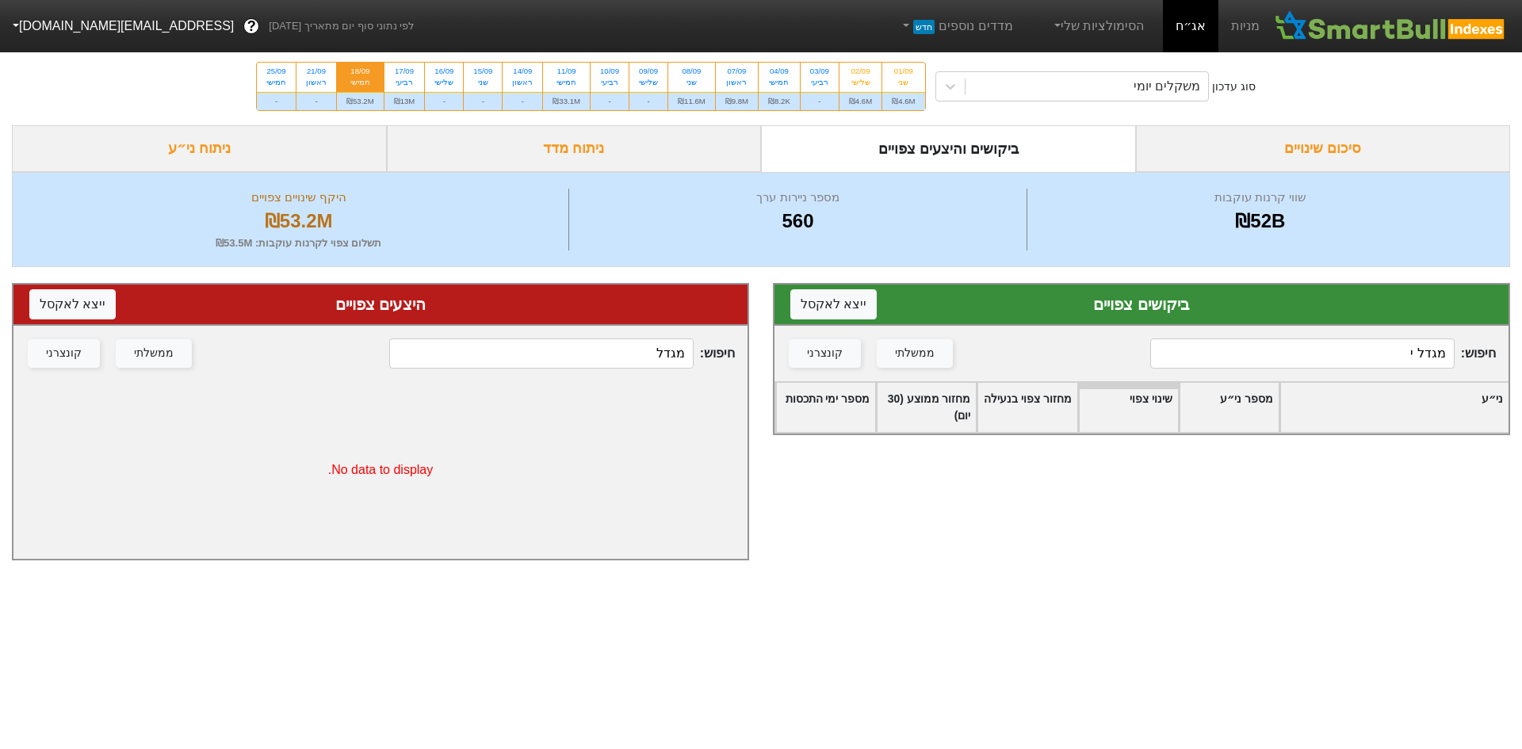
type input "מגדל י"
